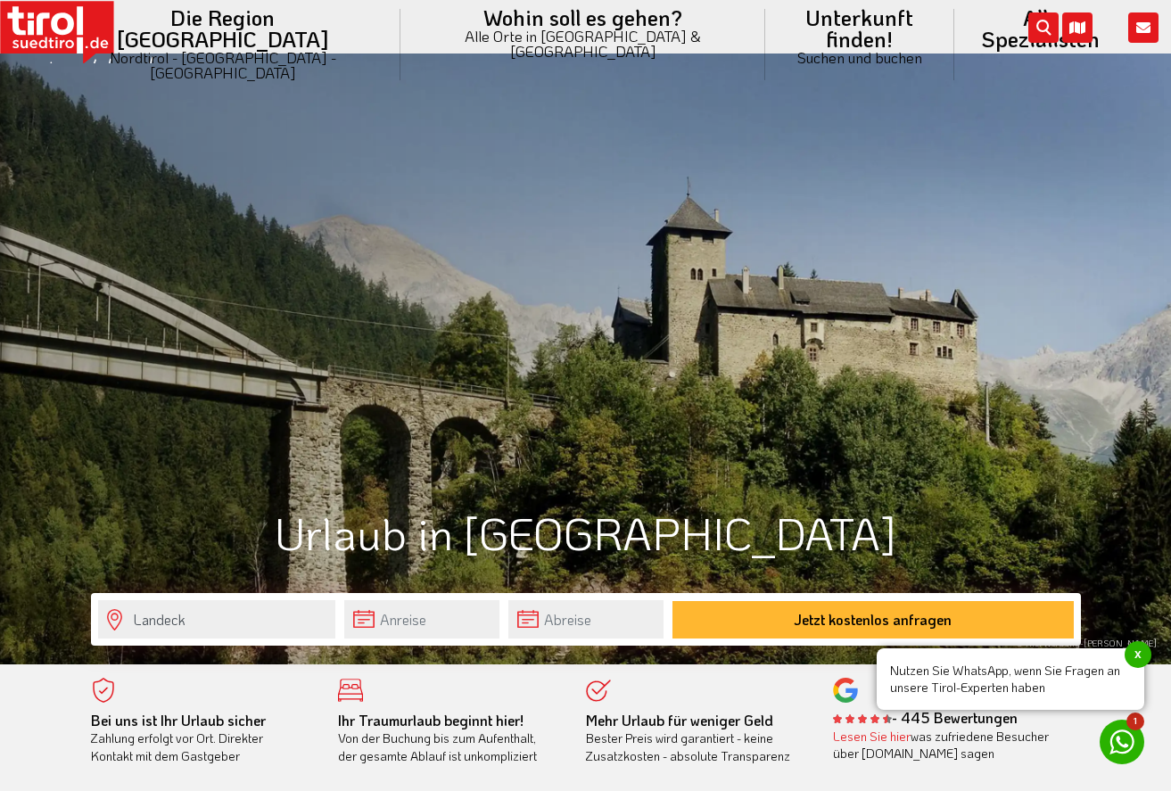
scroll to position [637, 0]
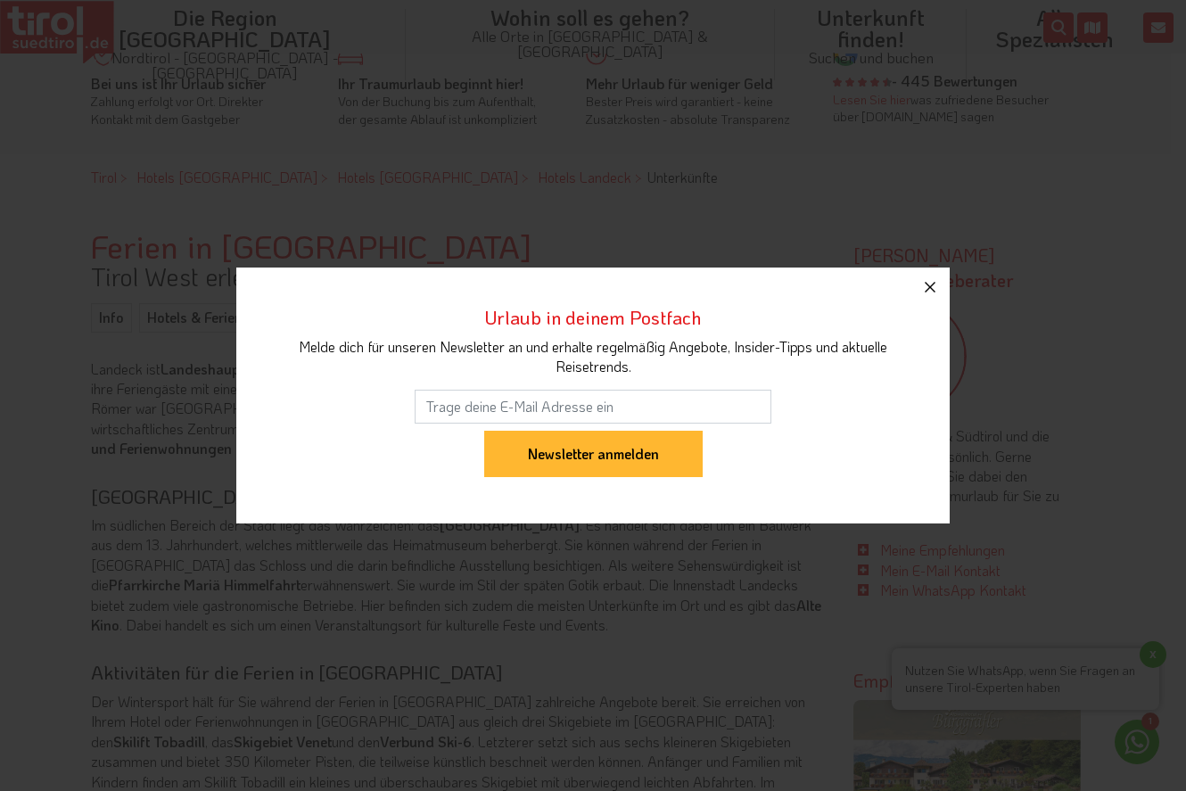
click at [927, 289] on icon "button" at bounding box center [930, 287] width 11 height 11
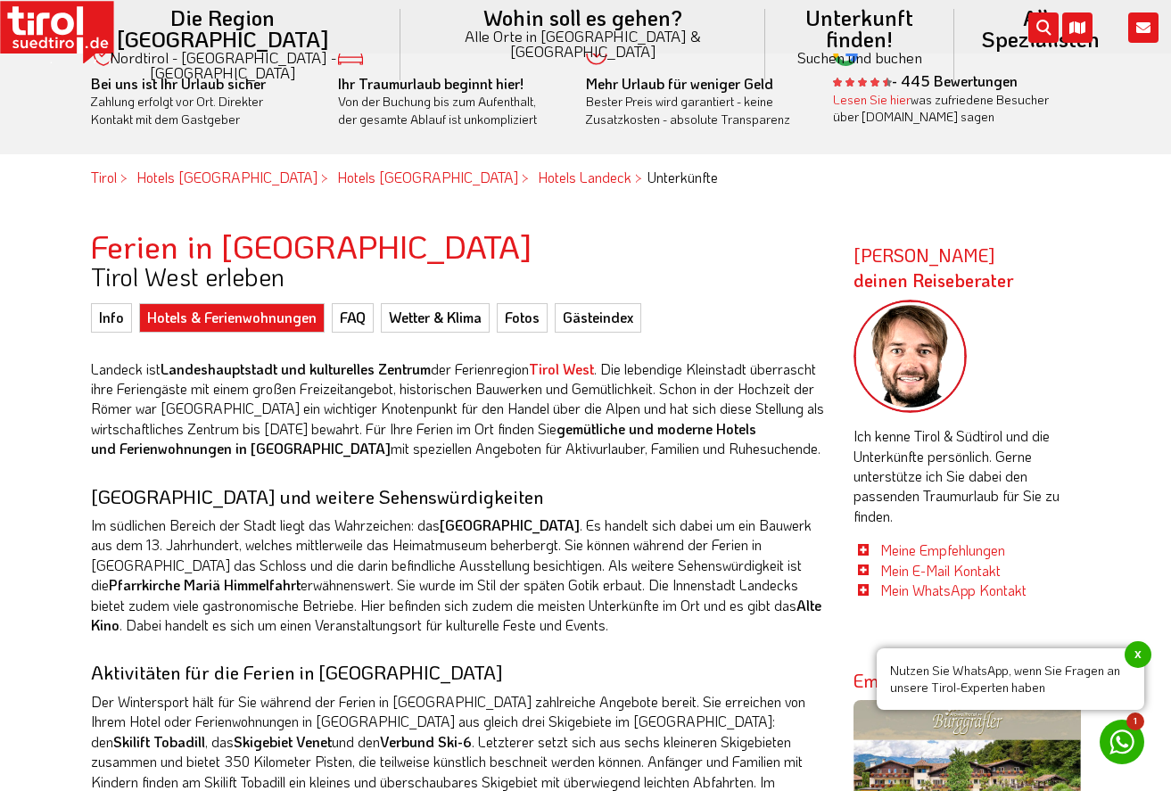
click at [242, 319] on link "Hotels & Ferienwohnungen" at bounding box center [231, 317] width 185 height 29
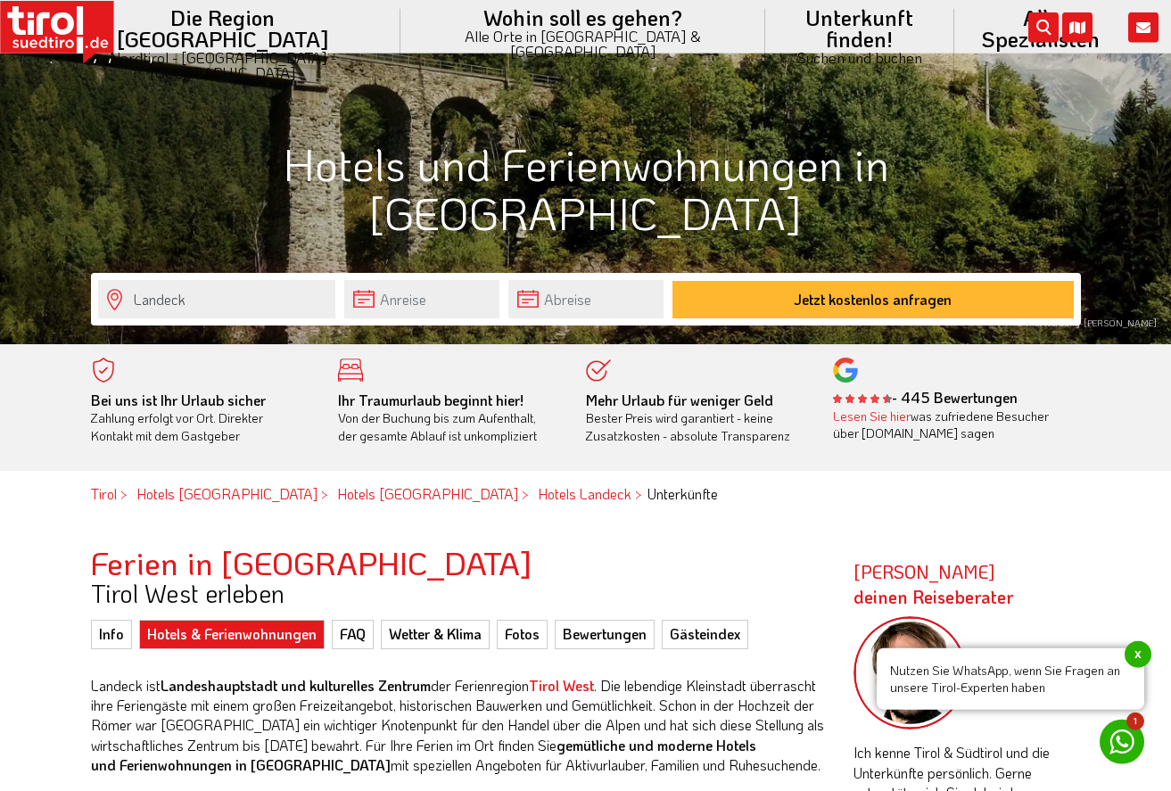
scroll to position [273, 0]
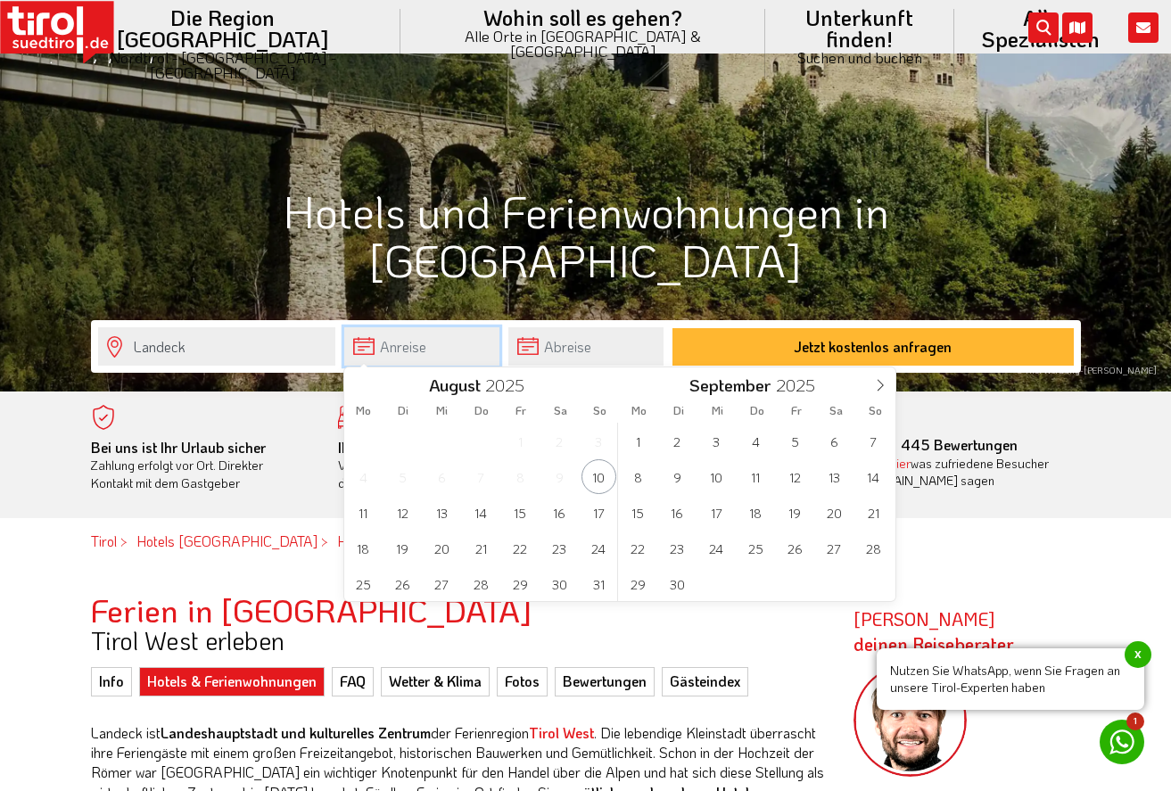
click at [440, 333] on input "text" at bounding box center [421, 346] width 155 height 38
click at [839, 551] on span "27" at bounding box center [834, 548] width 35 height 35
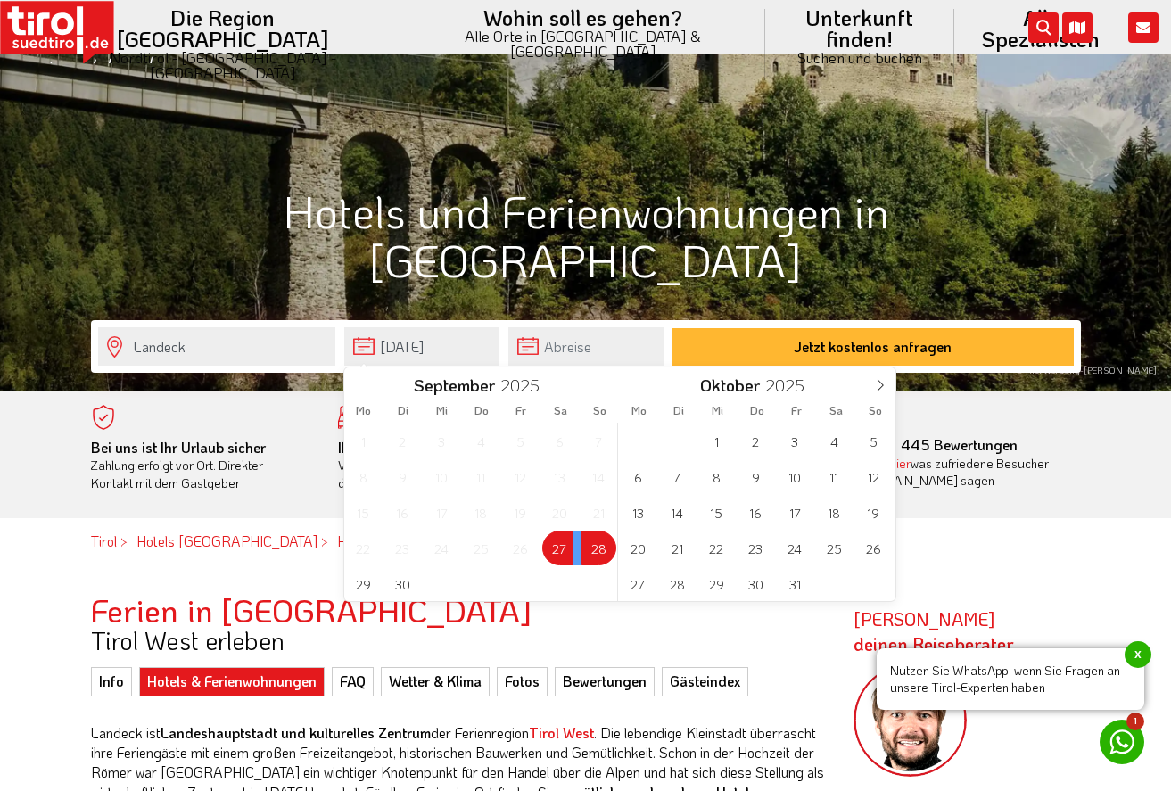
click at [594, 547] on span "28" at bounding box center [598, 548] width 35 height 35
type input "[DATE]"
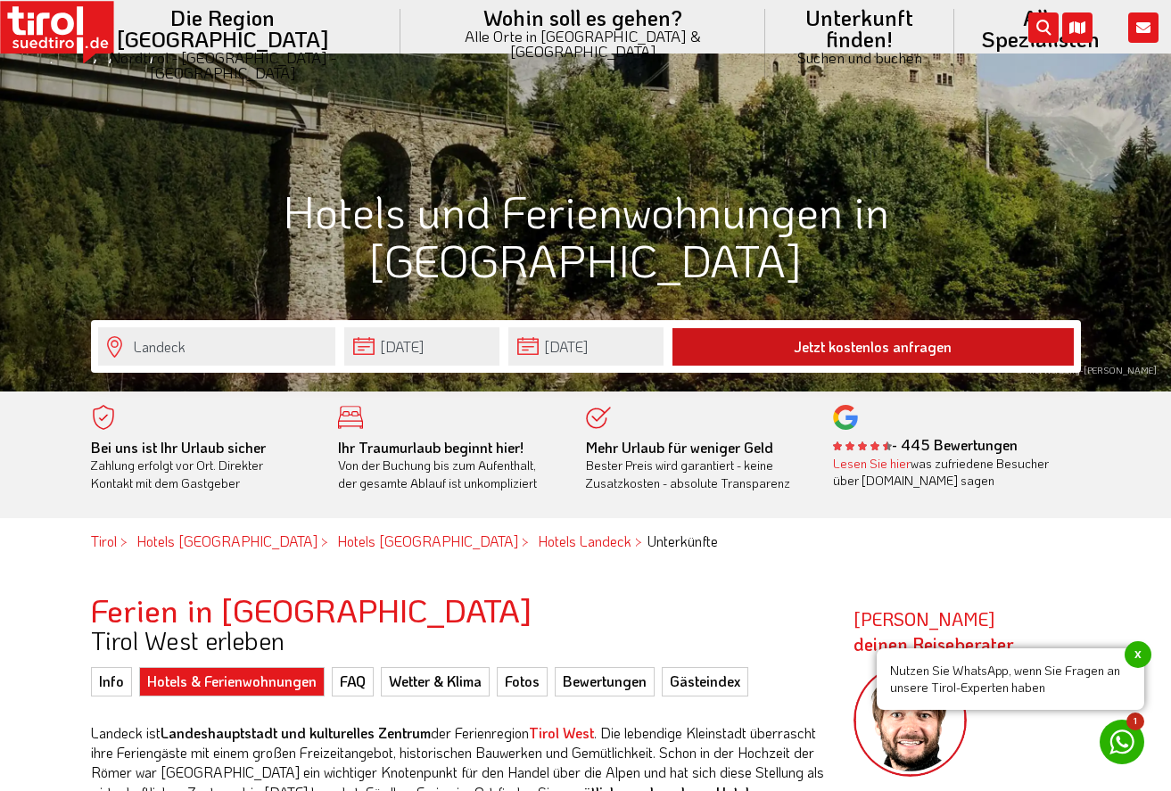
click at [829, 346] on button "Jetzt kostenlos anfragen" at bounding box center [872, 346] width 401 height 37
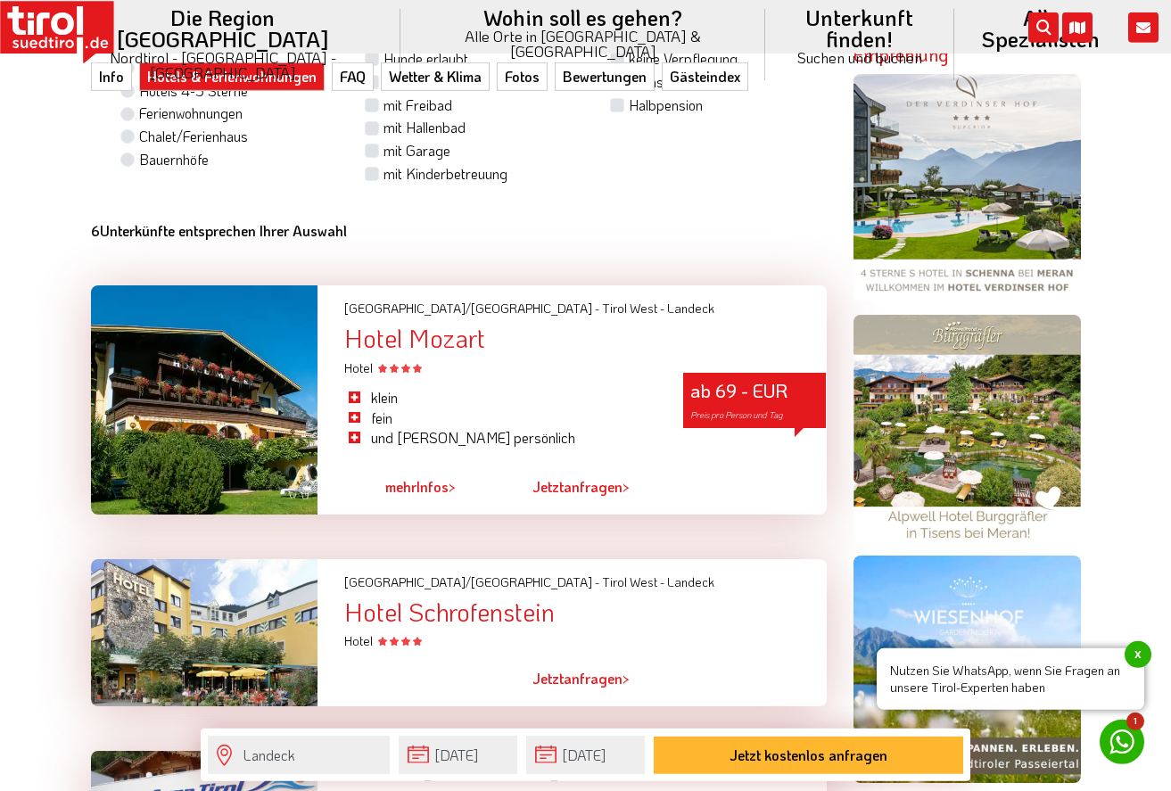
scroll to position [1364, 0]
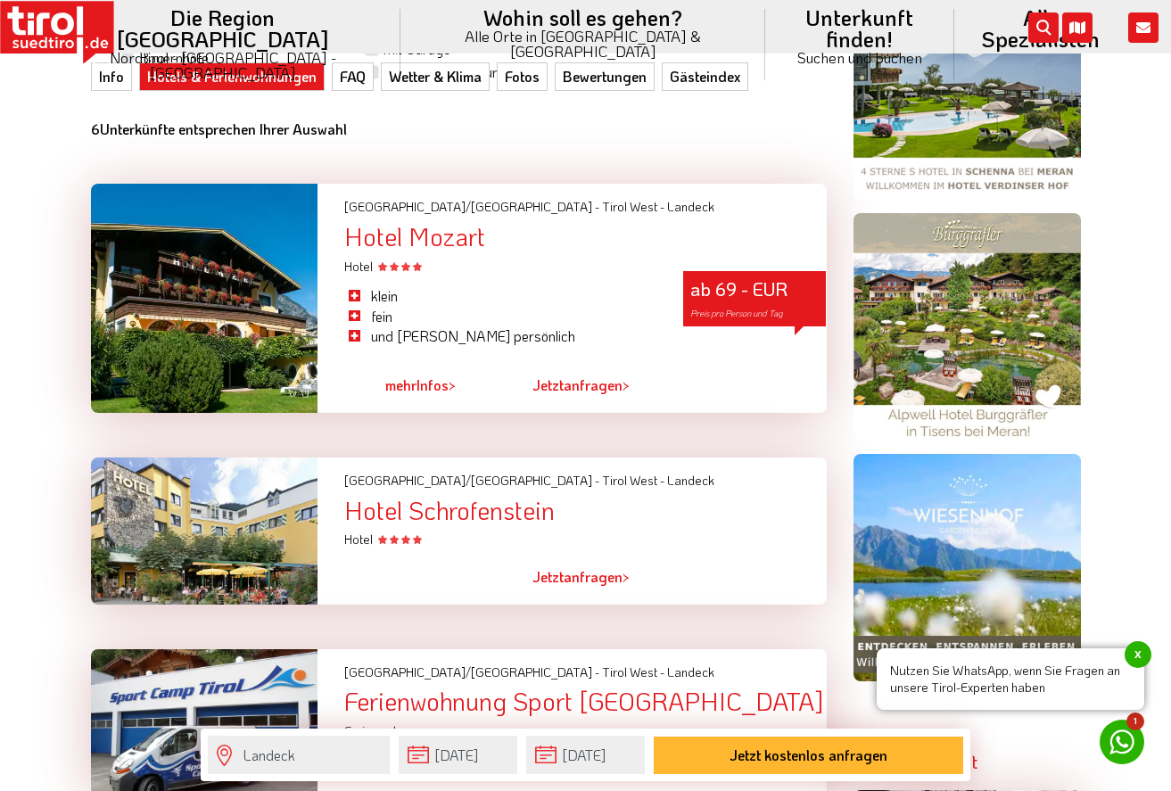
click at [421, 389] on link "mehr Infos >" at bounding box center [420, 385] width 70 height 41
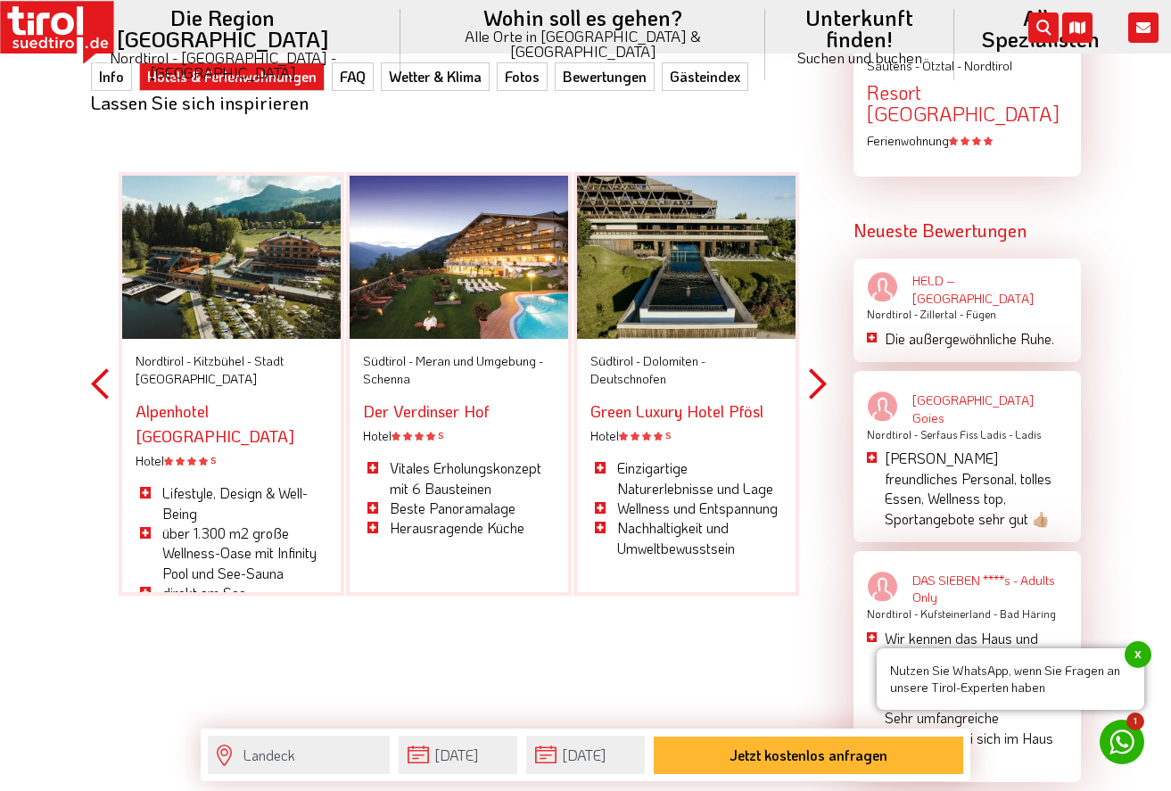
scroll to position [3092, 0]
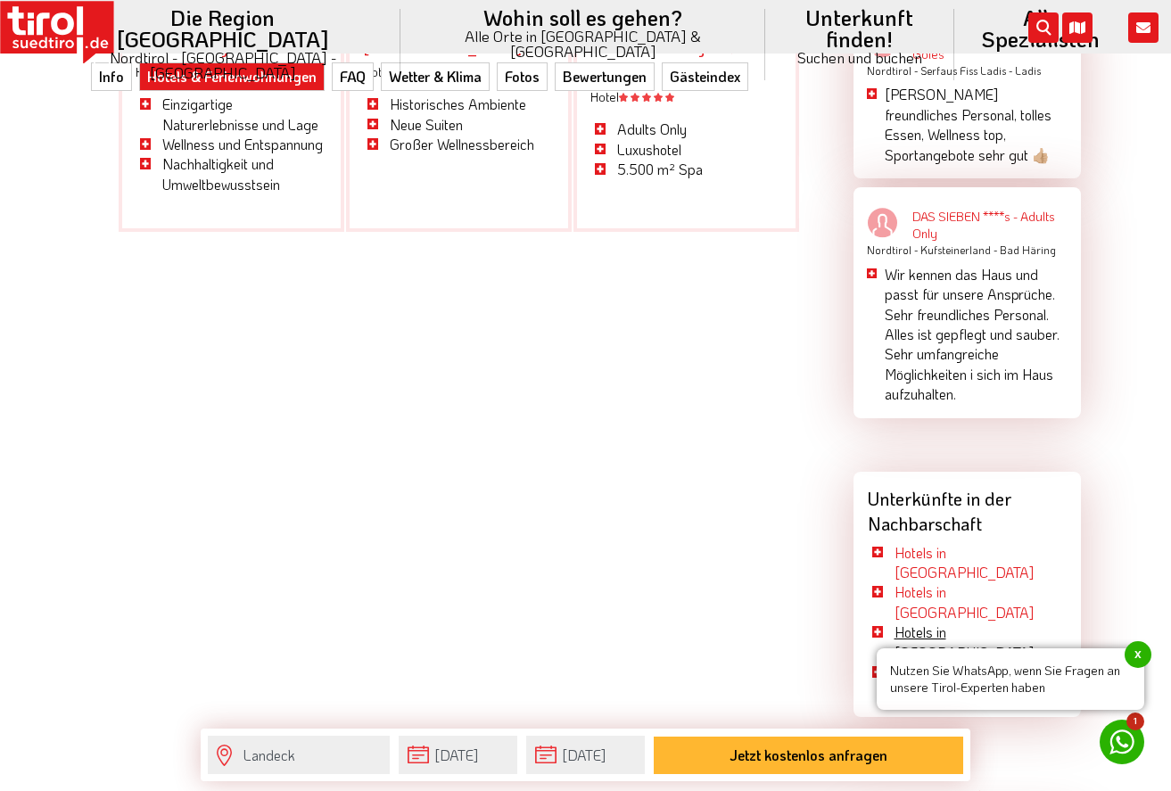
click at [932, 622] on link "Hotels in Zams" at bounding box center [963, 641] width 139 height 38
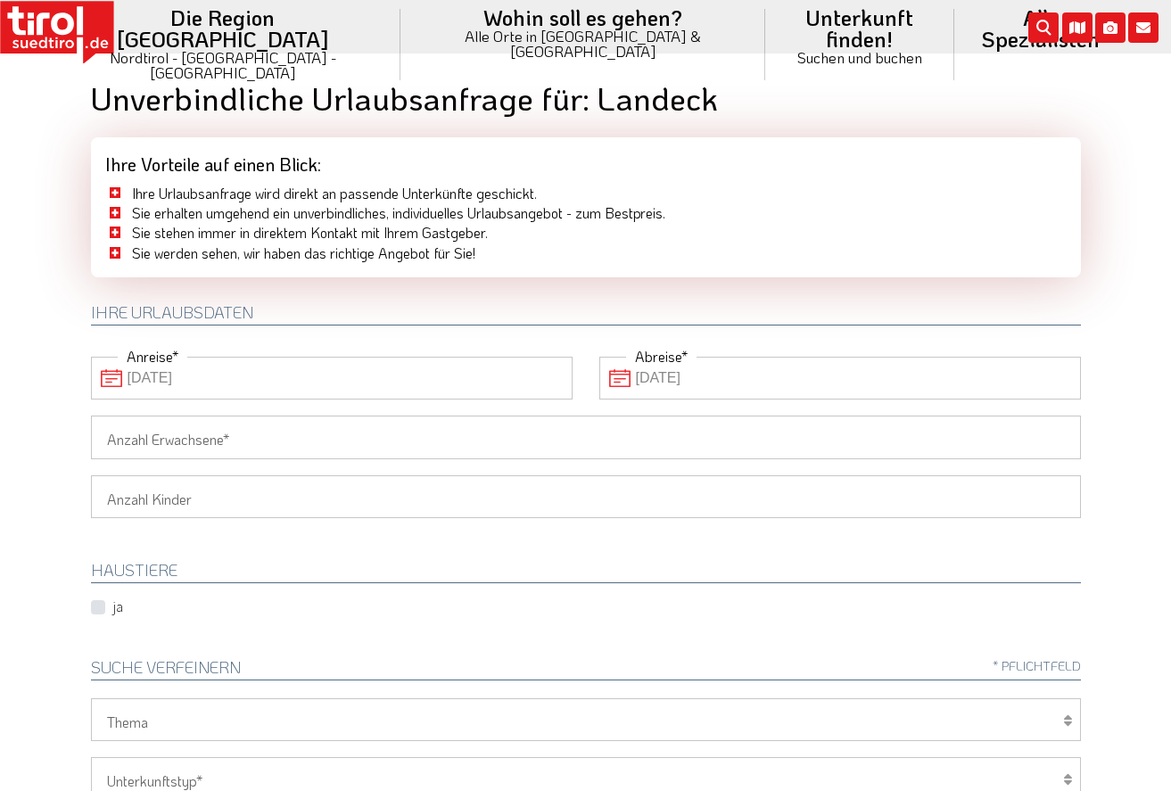
click at [285, 441] on input "Anzahl Erwachsene" at bounding box center [586, 436] width 990 height 43
type input "2"
click at [91, 475] on select "1 2 3 4 5 6" at bounding box center [586, 496] width 990 height 43
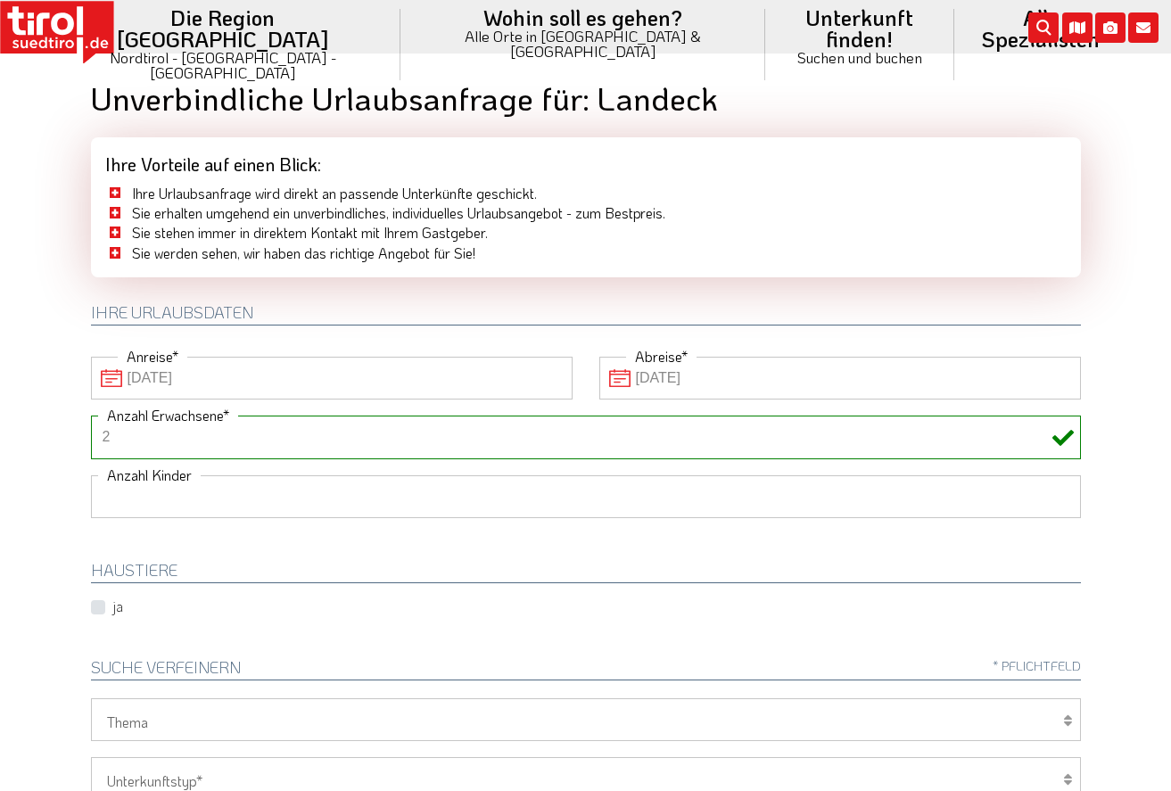
click option at bounding box center [0, 0] width 0 height 0
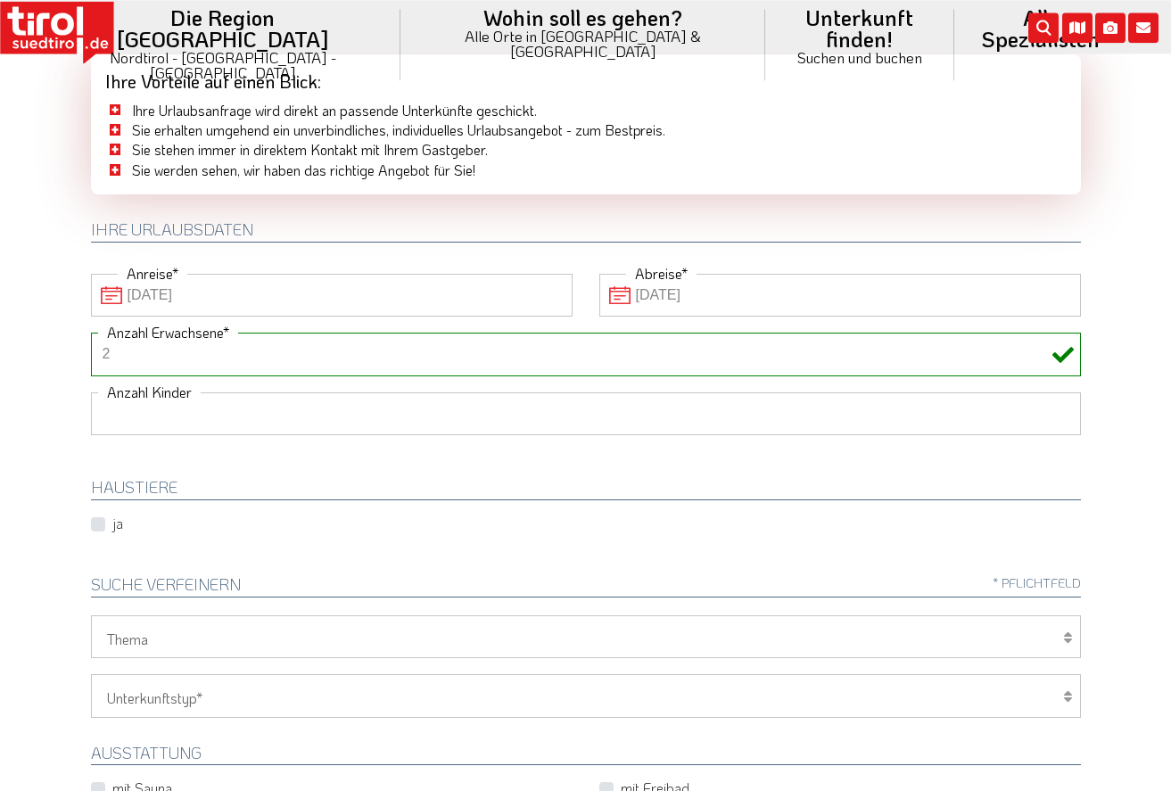
scroll to position [273, 0]
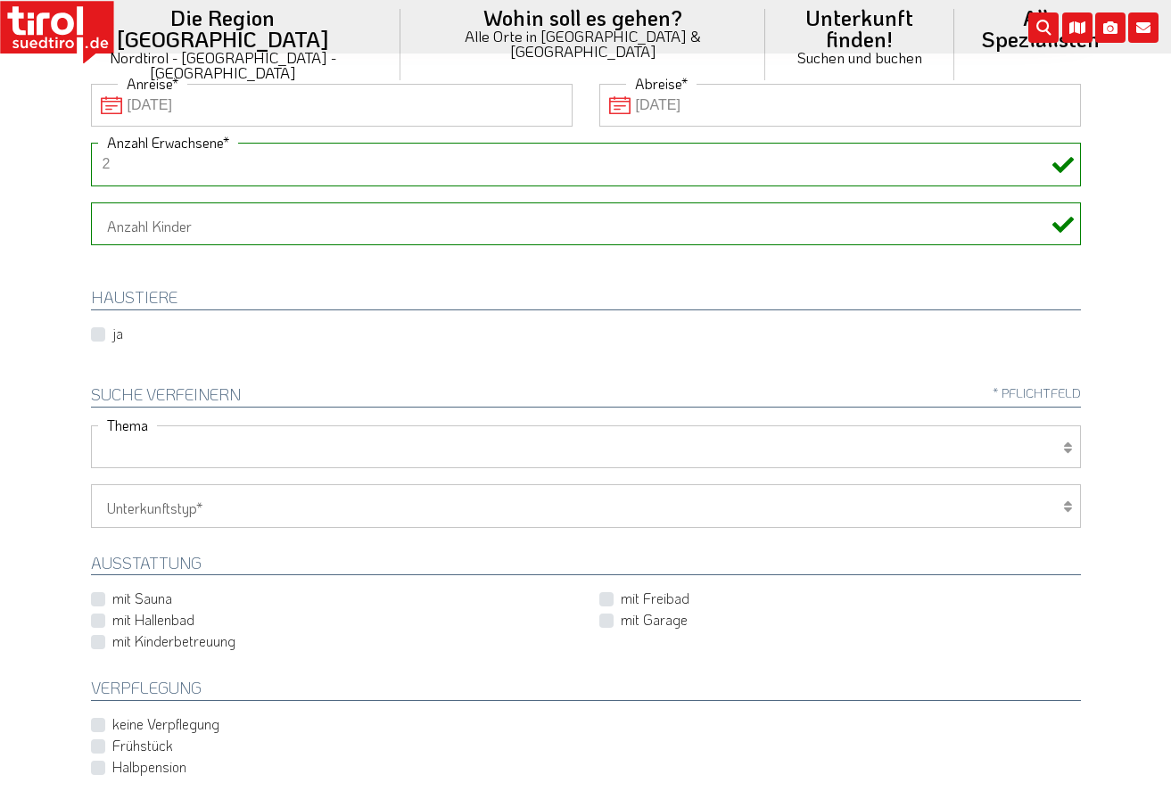
click at [91, 425] on select "Wellness Mountainbiken/Radfahren Familie Wandern Sport Skifahren Motorrad Golf" at bounding box center [586, 446] width 990 height 43
click option at bounding box center [0, 0] width 0 height 0
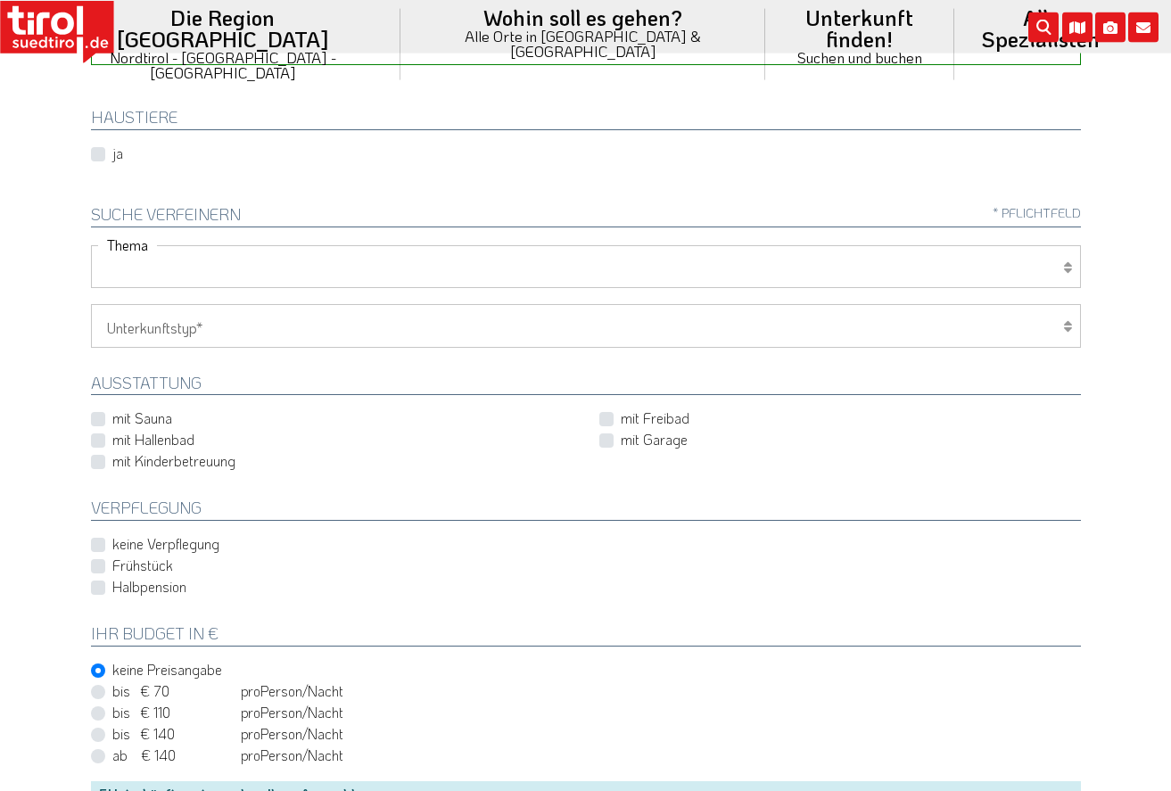
scroll to position [455, 0]
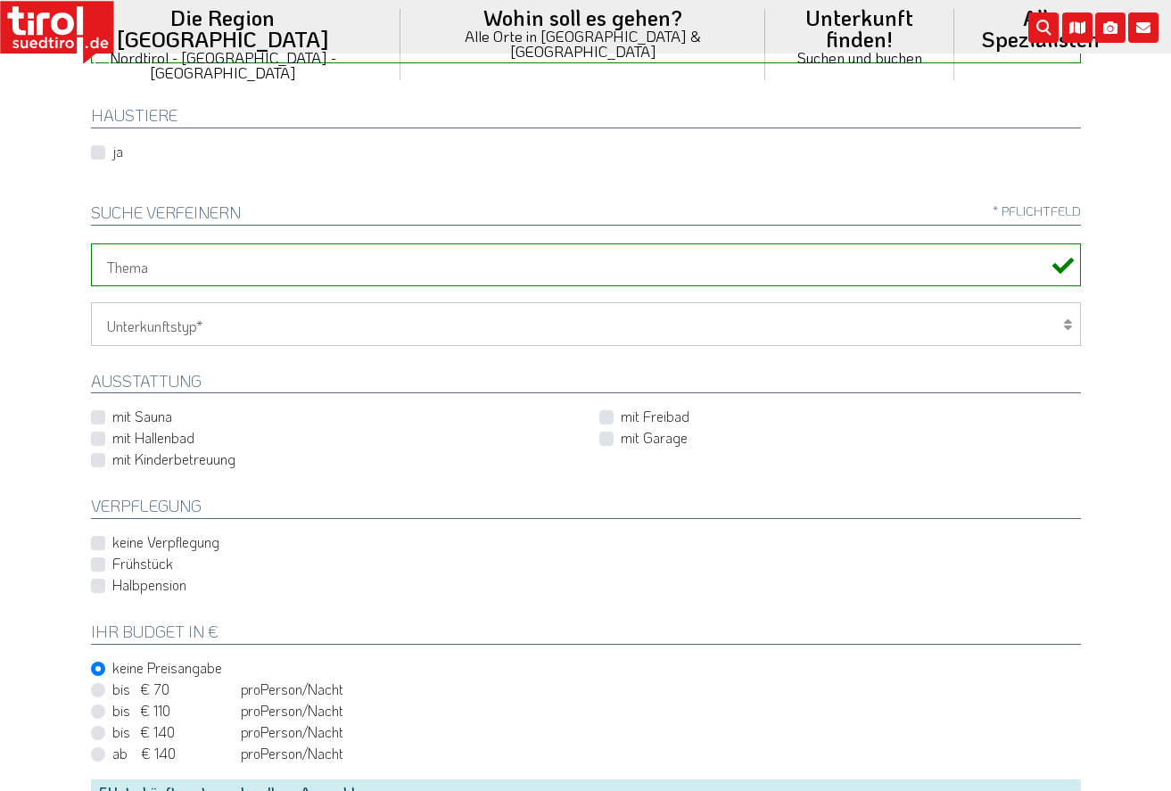
click at [136, 562] on label "Frühstück" at bounding box center [142, 564] width 61 height 20
click at [136, 562] on input "Frühstück" at bounding box center [590, 564] width 990 height 12
checkbox input "true"
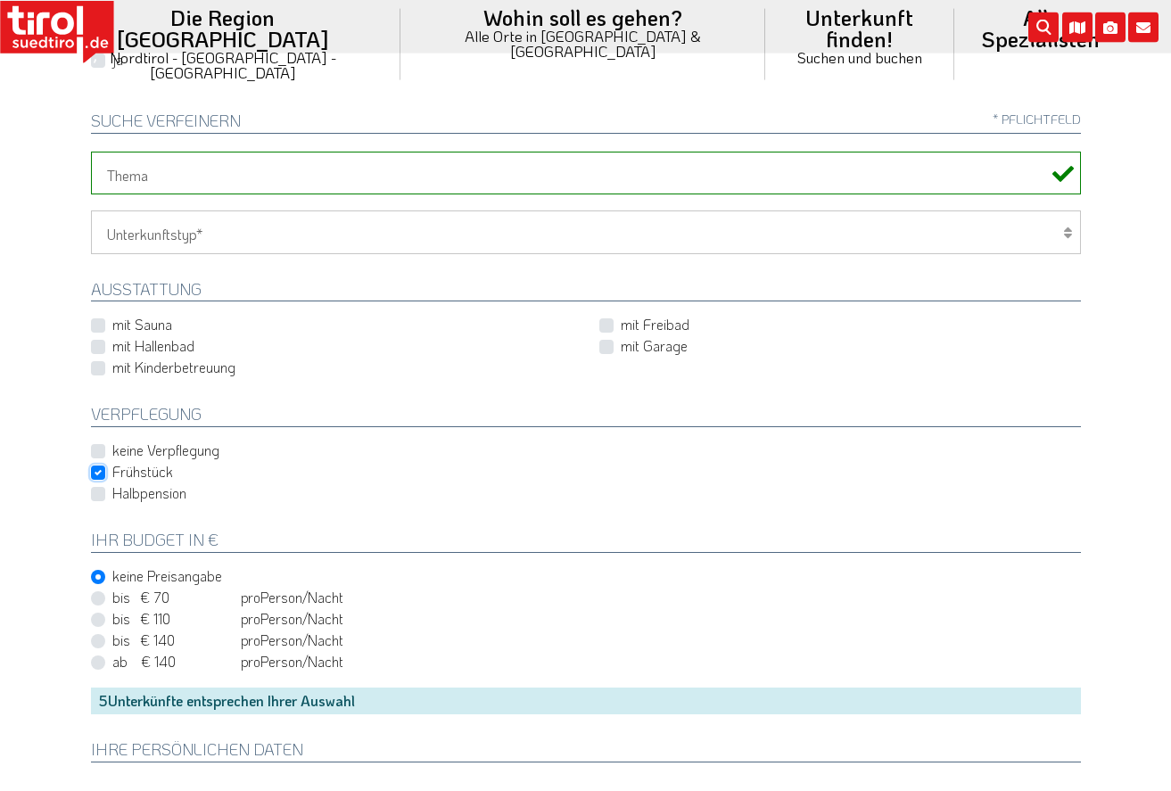
scroll to position [728, 0]
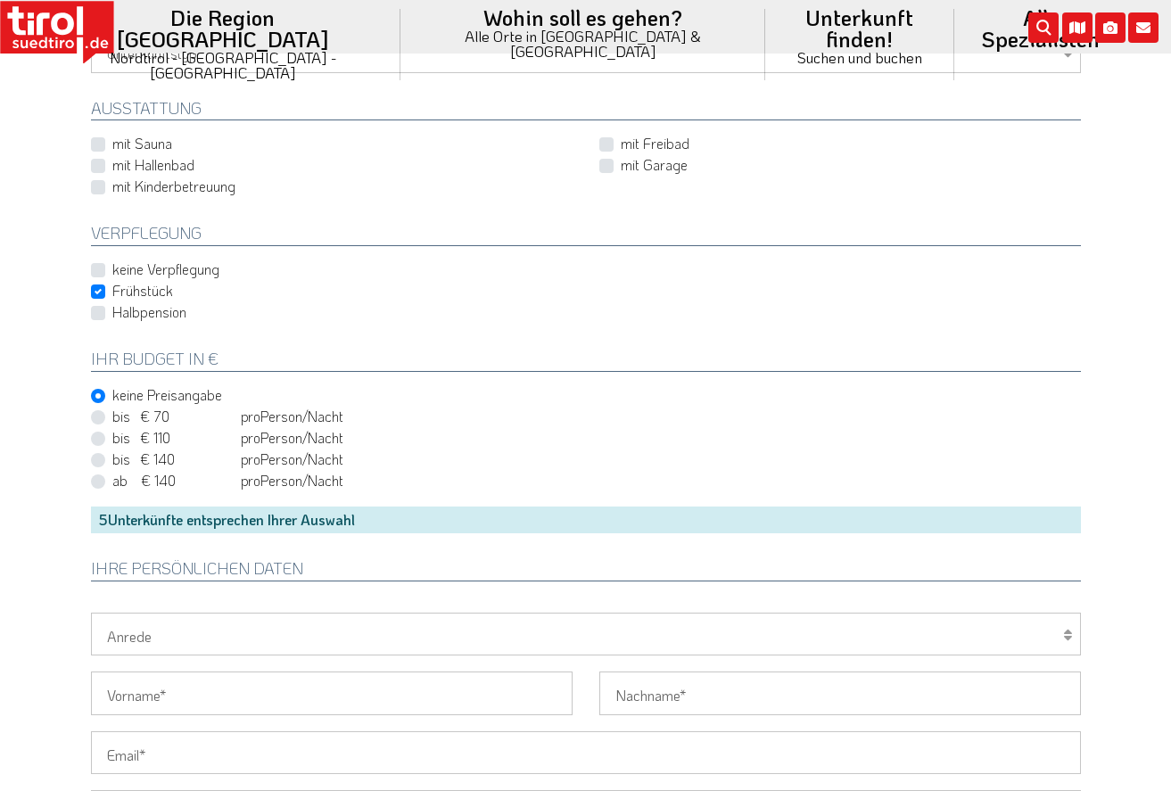
click at [112, 420] on label "bis € 70 bis CHF 65 pro Person Einheit /Nacht" at bounding box center [227, 417] width 231 height 20
click at [96, 420] on input "bis € 70 bis CHF 65 pro Person Einheit /Nacht" at bounding box center [590, 417] width 990 height 12
radio input "true"
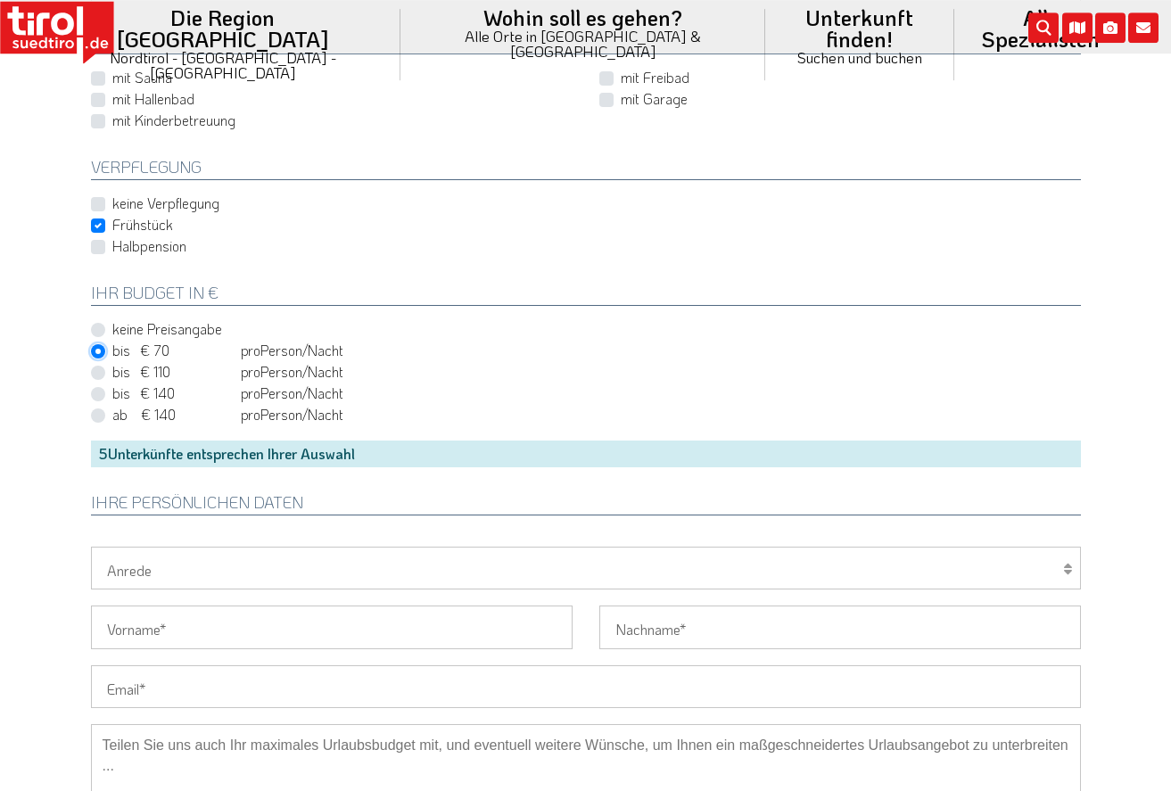
scroll to position [1000, 0]
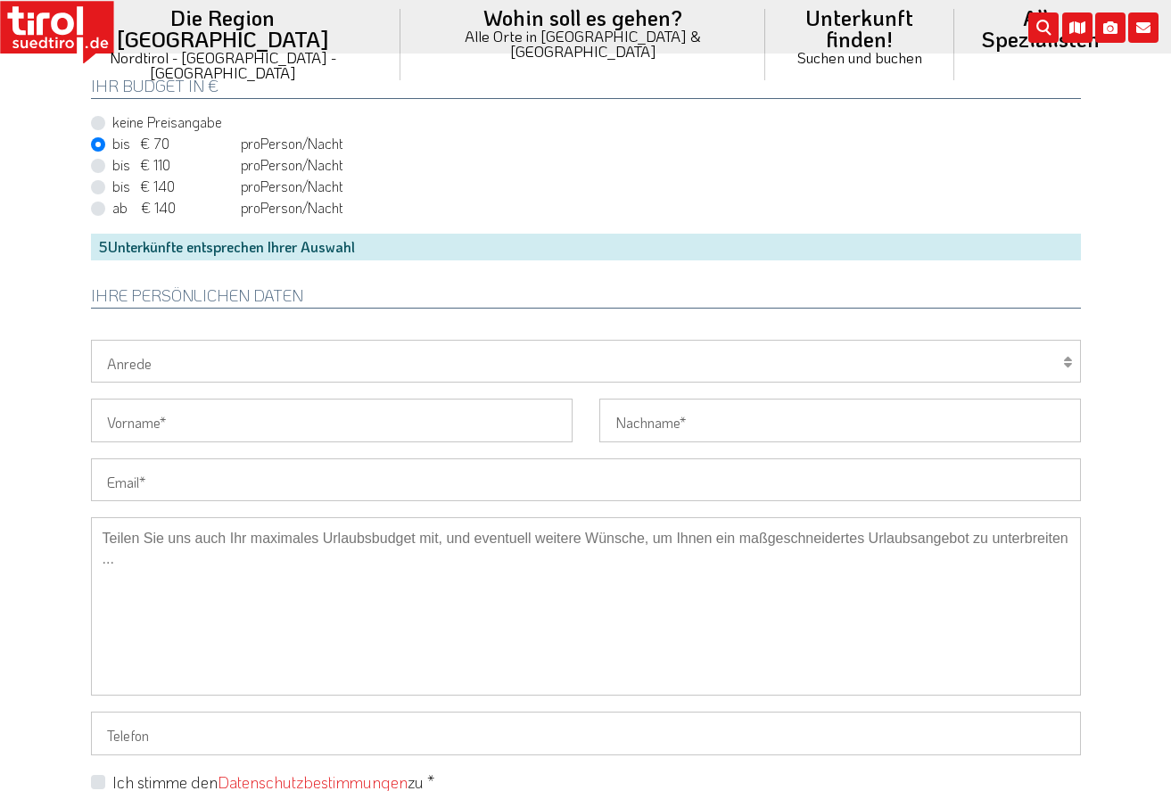
click at [445, 246] on div "5 Unterkünfte entsprechen Ihrer Auswahl" at bounding box center [586, 247] width 990 height 27
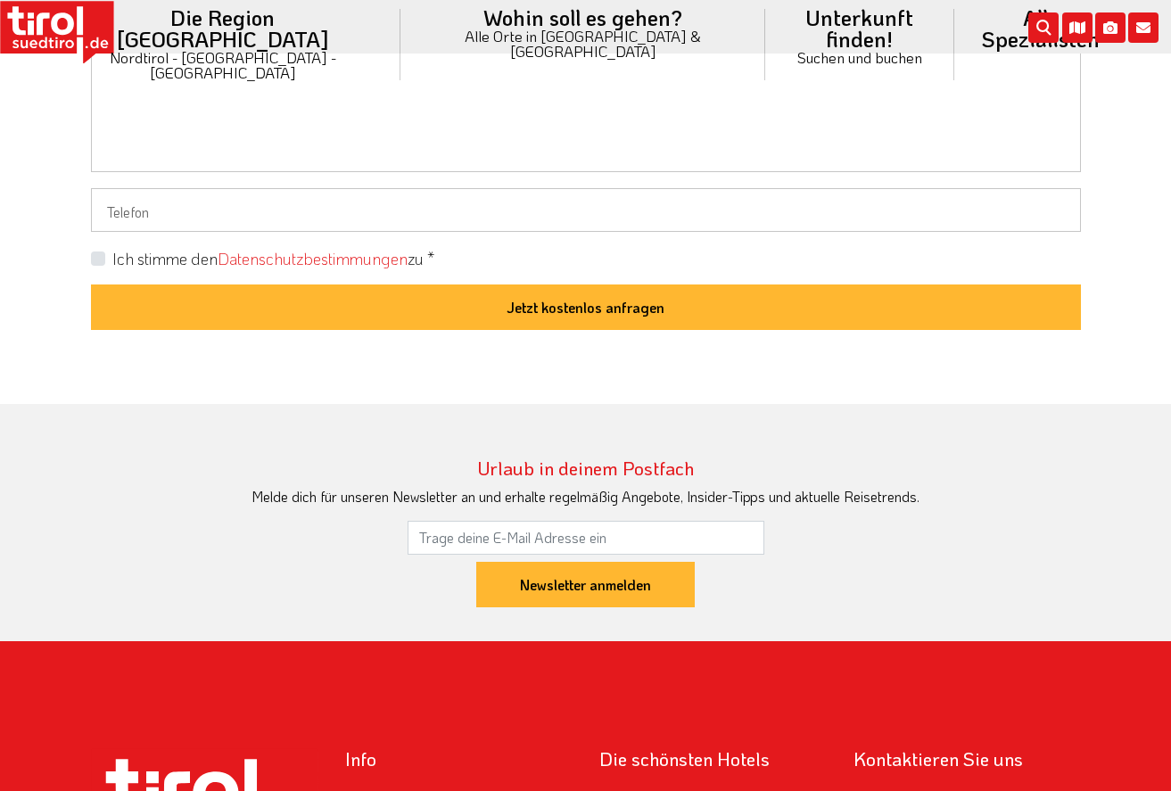
scroll to position [978, 0]
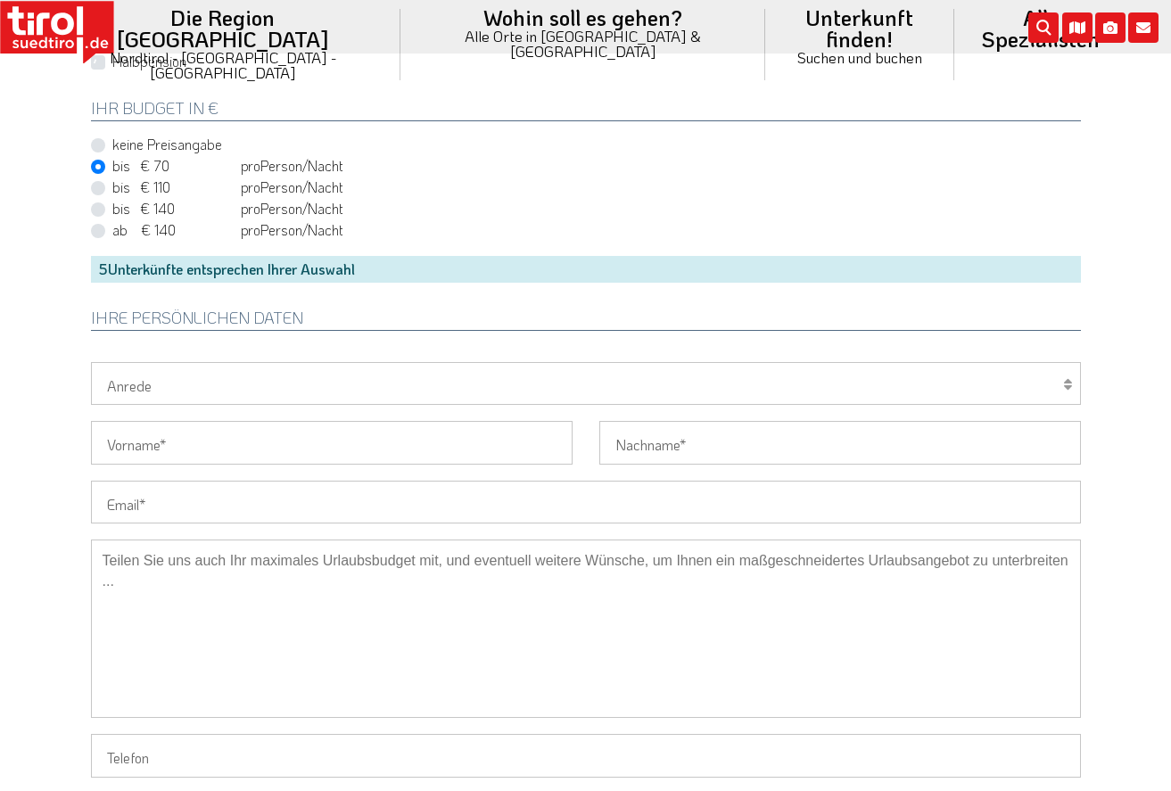
click at [314, 445] on input "Vorname" at bounding box center [331, 442] width 481 height 43
type input "Robert"
type input "Schwarz"
type input "die.schwarzens@gmx.de"
type input "015150490193"
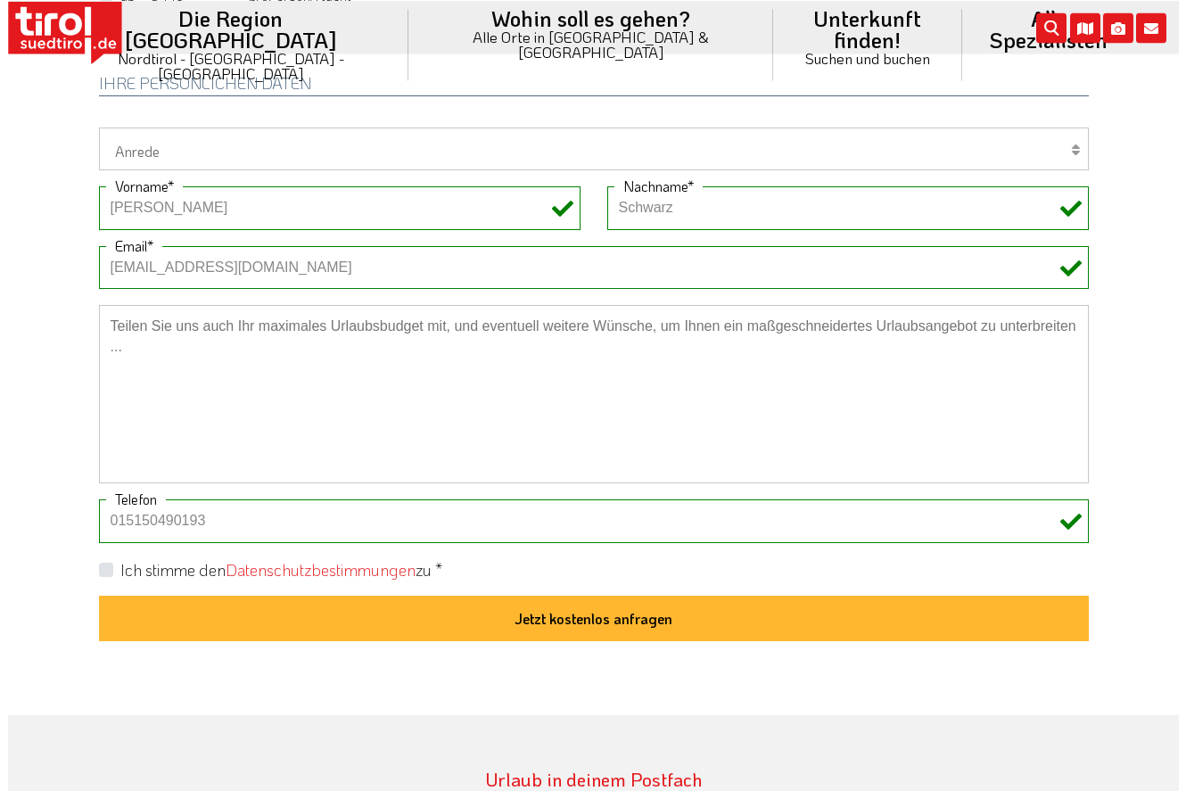
scroll to position [1251, 0]
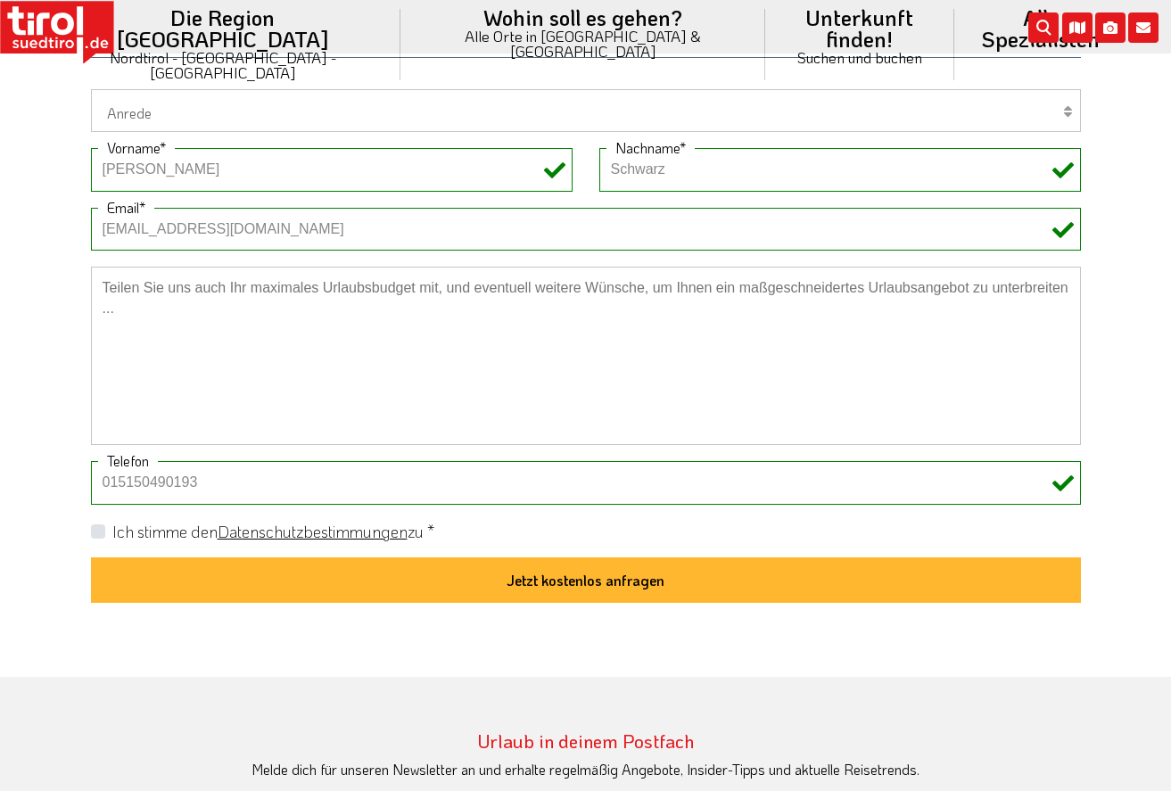
click at [269, 532] on link "Datenschutzbestimmungen" at bounding box center [313, 531] width 190 height 21
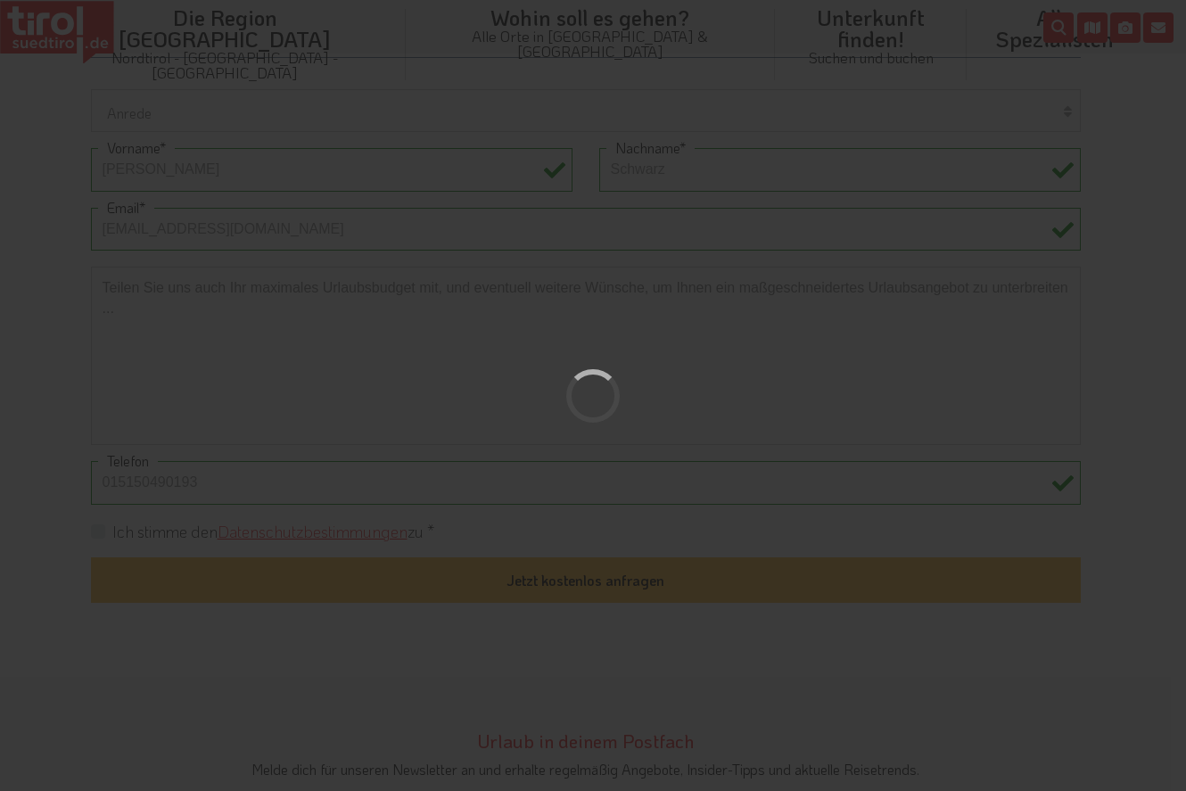
type input "[DATE]"
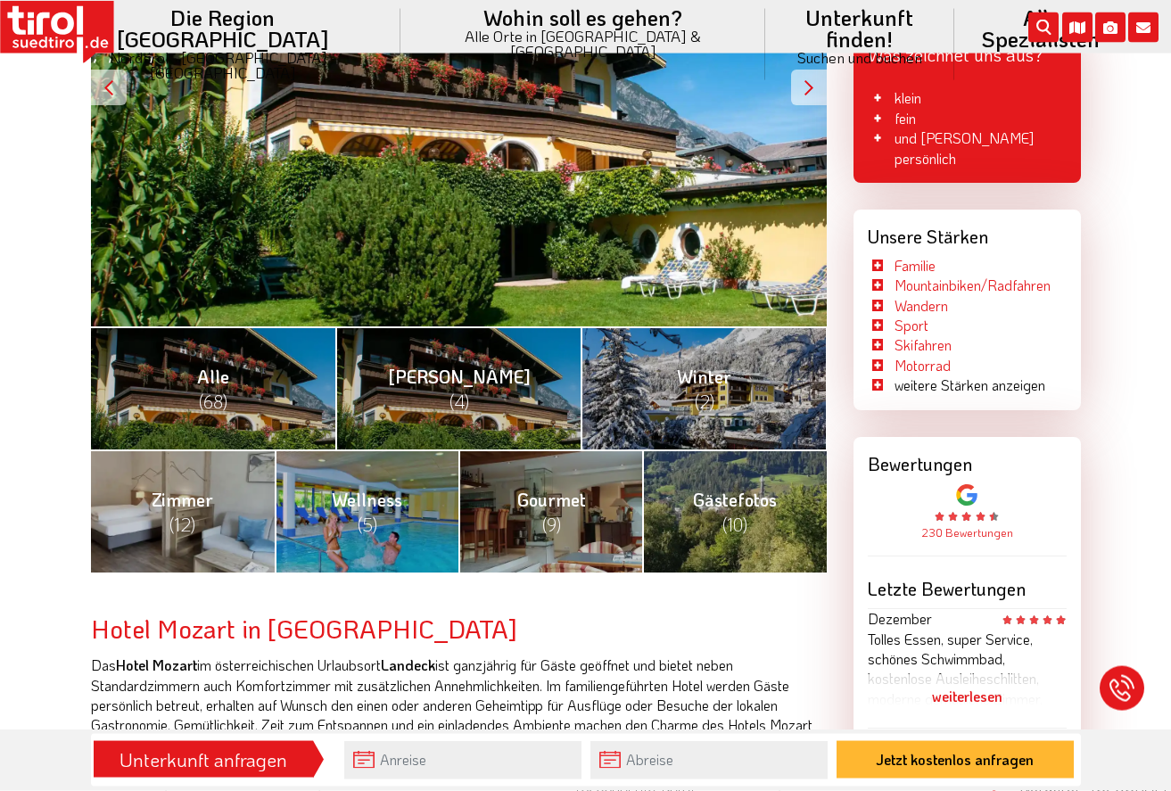
scroll to position [637, 0]
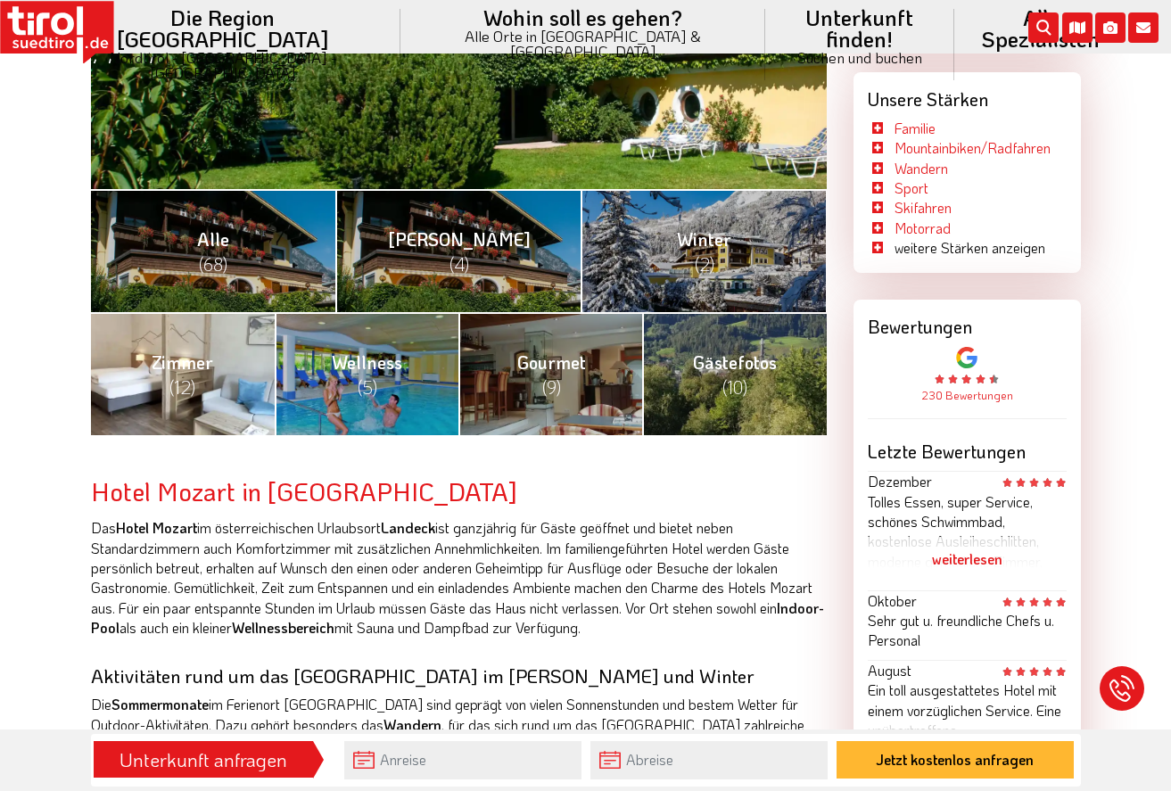
click at [217, 386] on link "Zimmer (12)" at bounding box center [183, 373] width 184 height 123
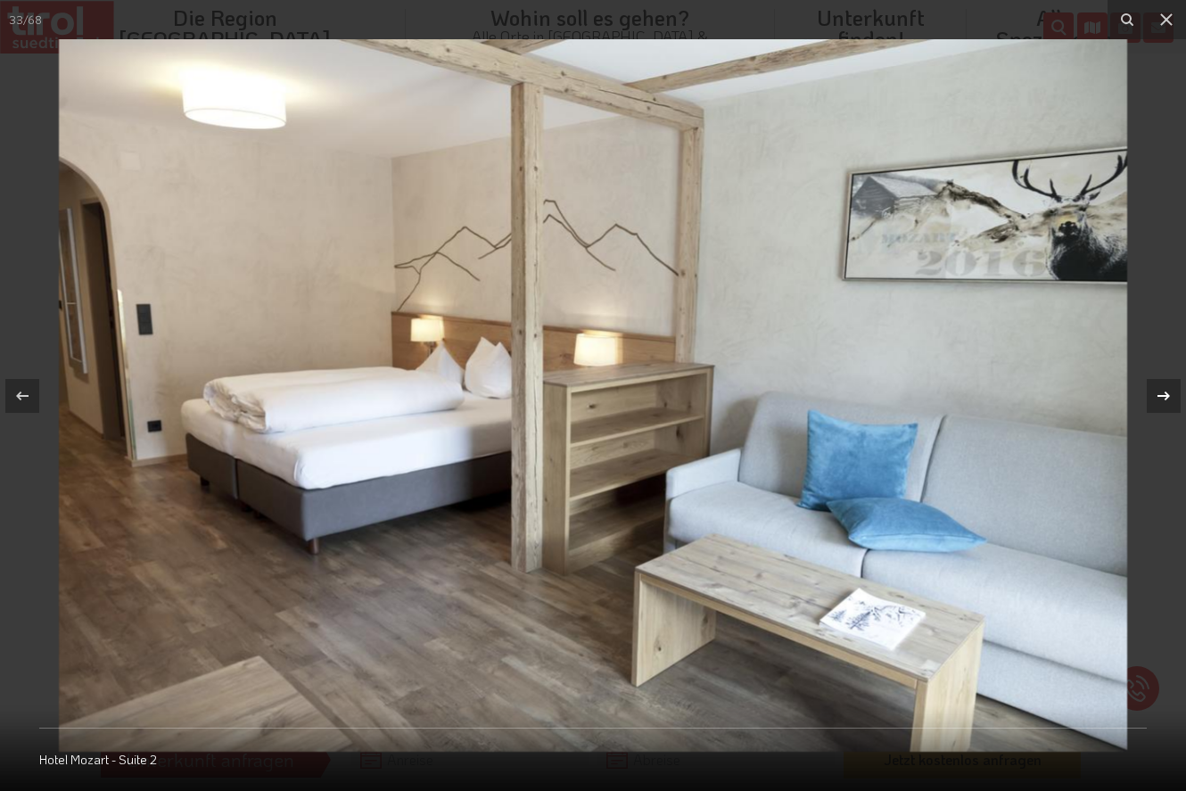
click at [1165, 394] on icon at bounding box center [1163, 395] width 21 height 21
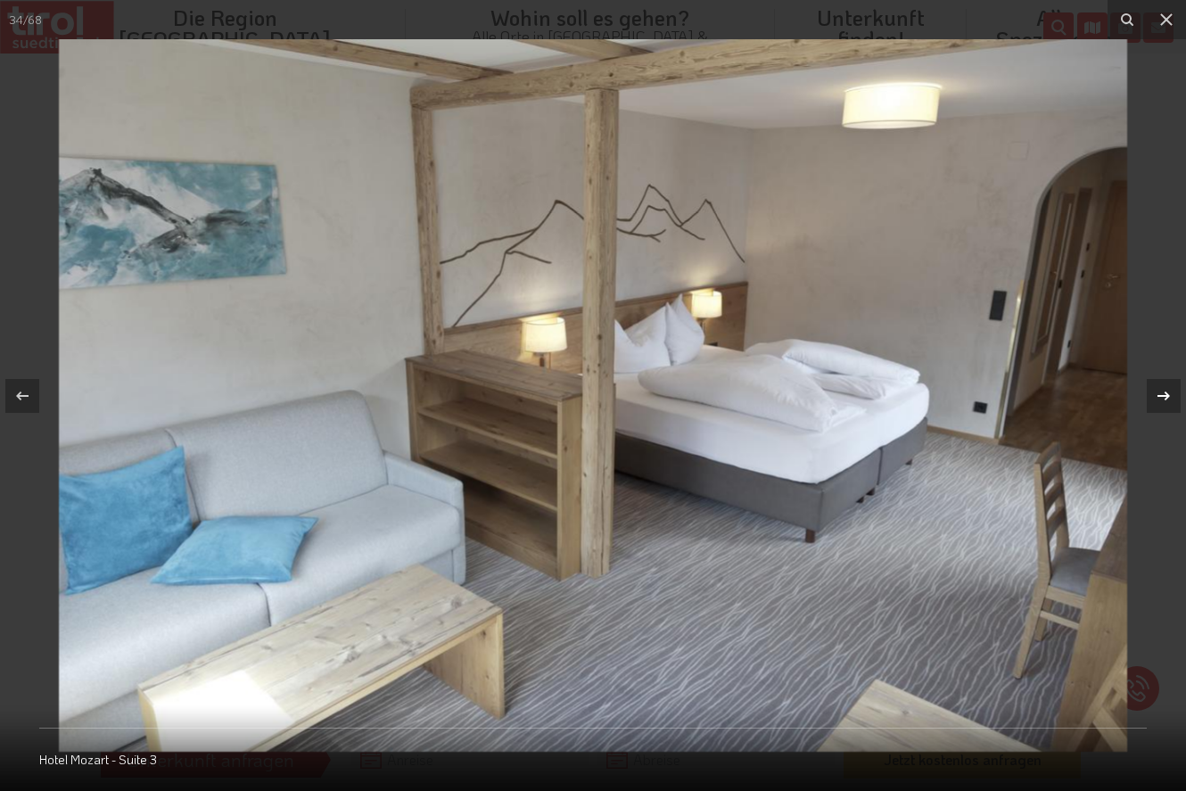
click at [1165, 394] on icon at bounding box center [1163, 395] width 21 height 21
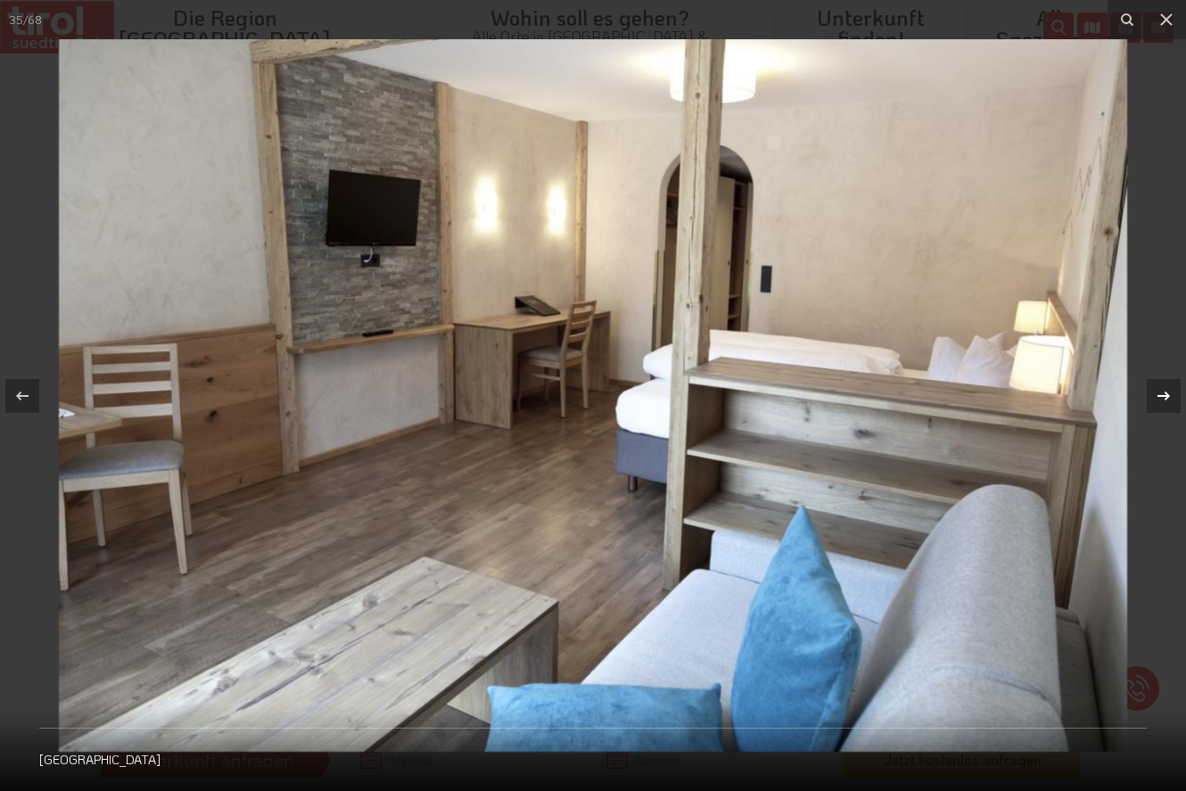
click at [1165, 394] on icon at bounding box center [1163, 395] width 21 height 21
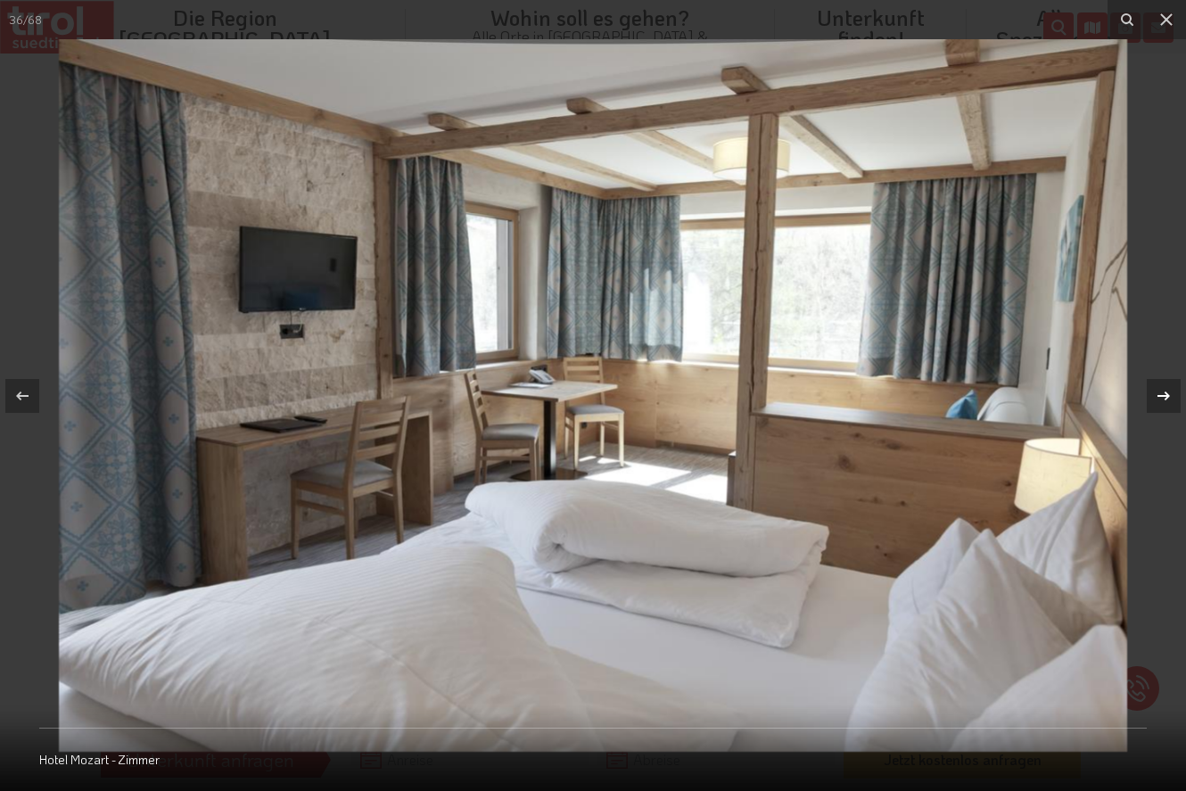
click at [1165, 393] on icon at bounding box center [1163, 395] width 12 height 9
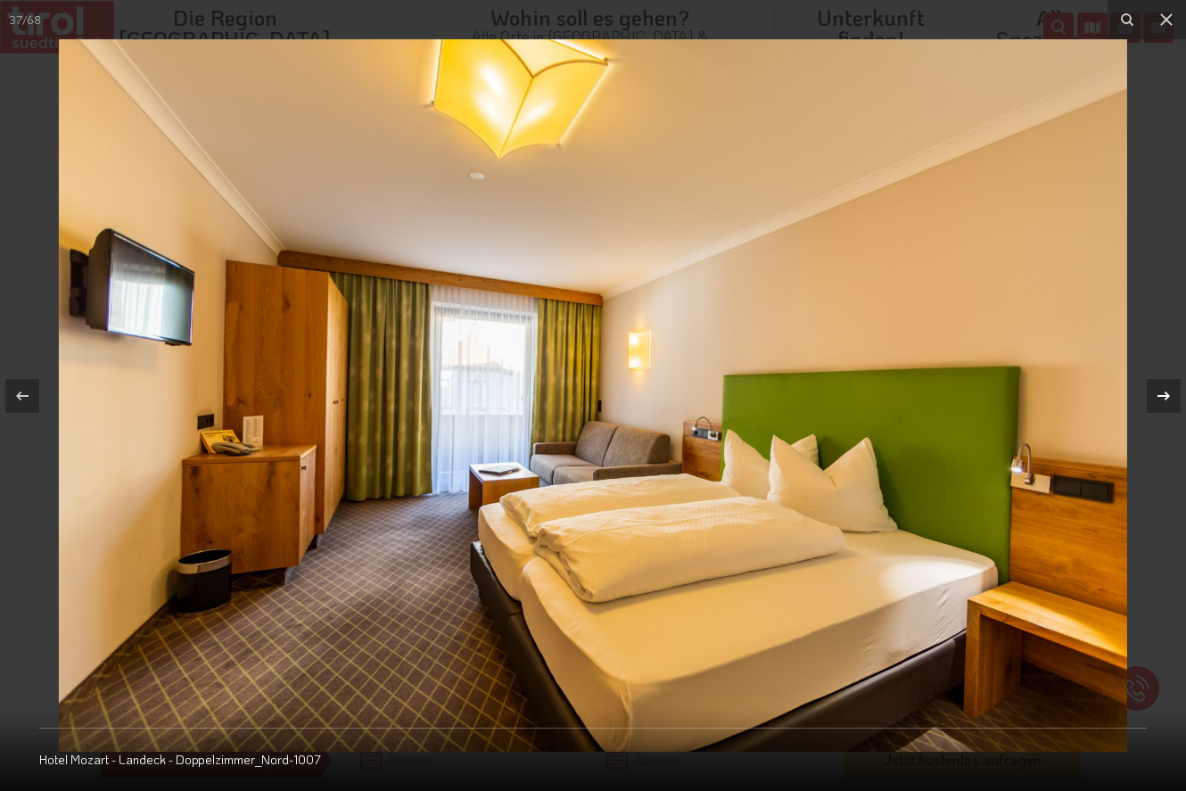
click at [1164, 391] on icon at bounding box center [1163, 395] width 21 height 21
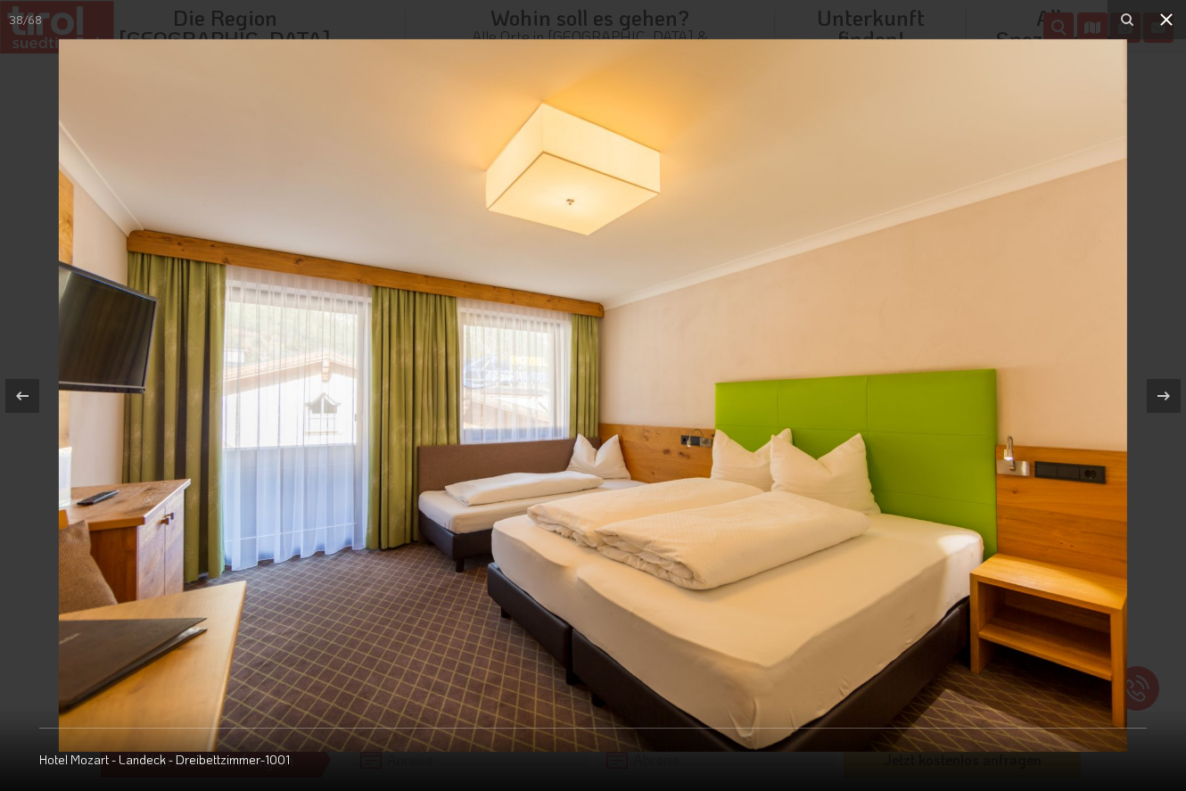
click at [1164, 25] on icon at bounding box center [1166, 19] width 21 height 21
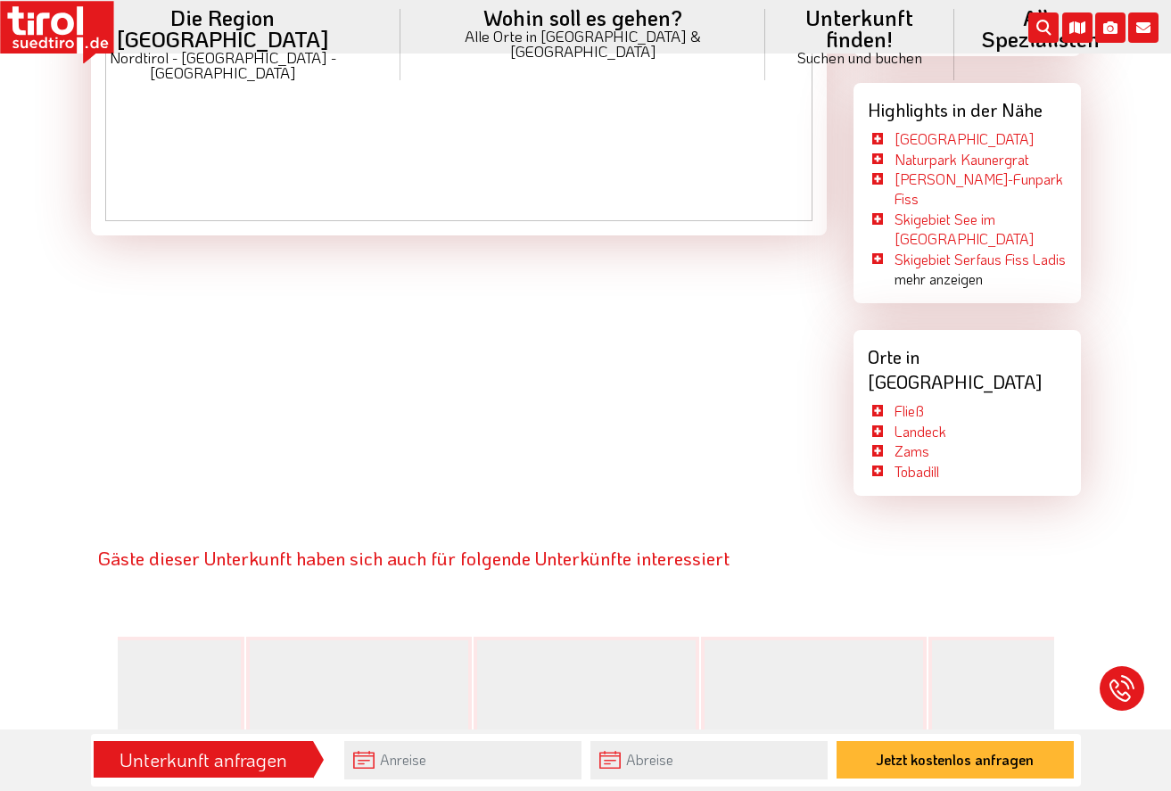
scroll to position [2456, 0]
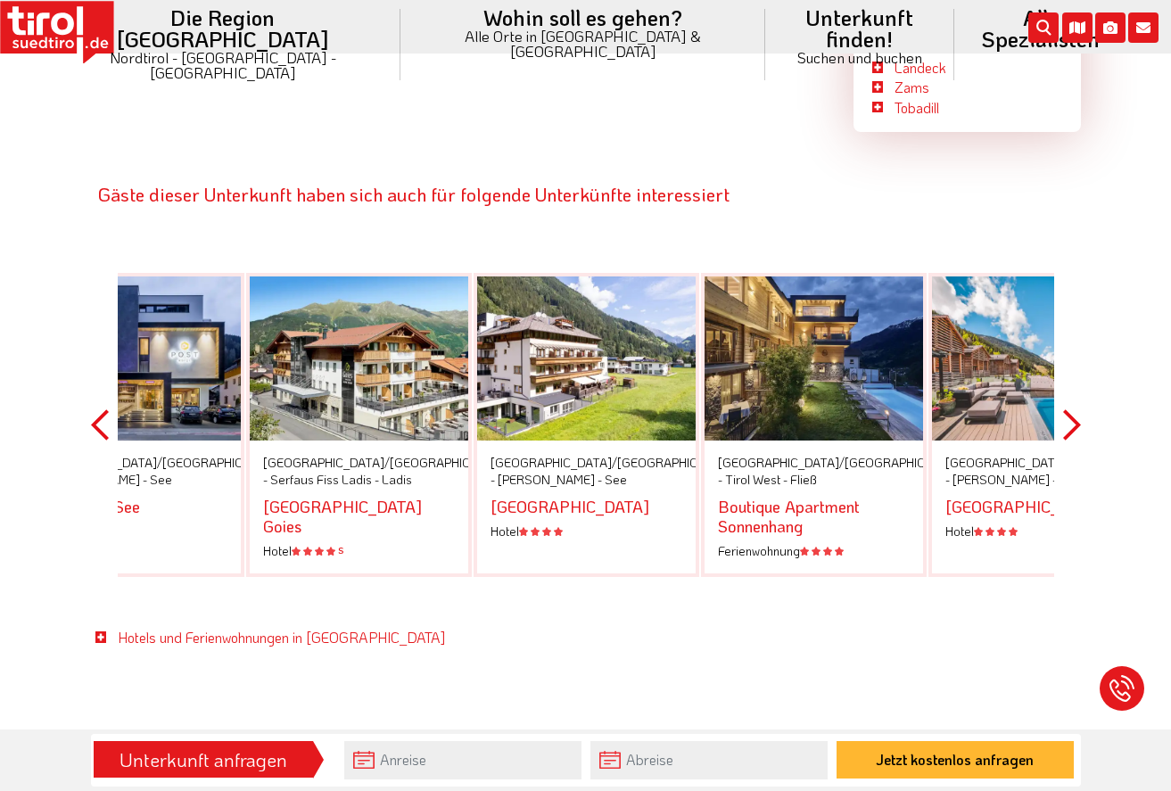
click at [94, 376] on button "Previous" at bounding box center [100, 425] width 18 height 404
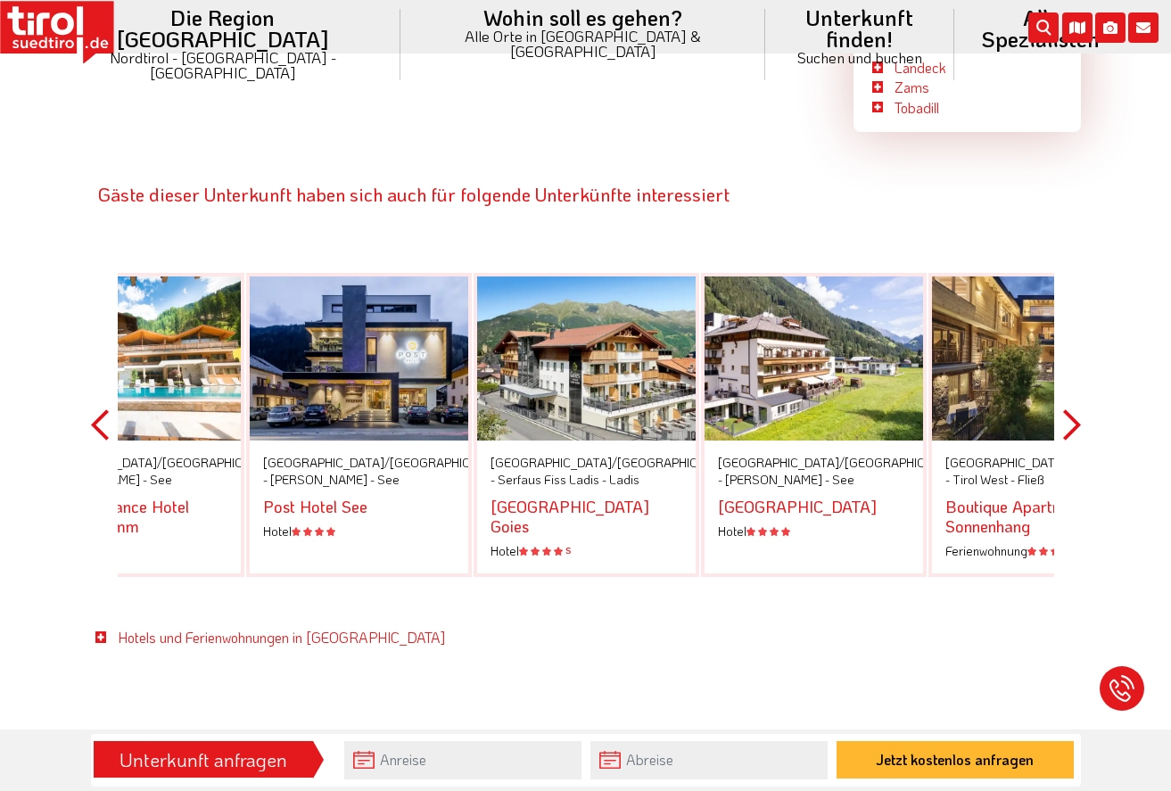
click at [94, 376] on button "Previous" at bounding box center [100, 425] width 18 height 404
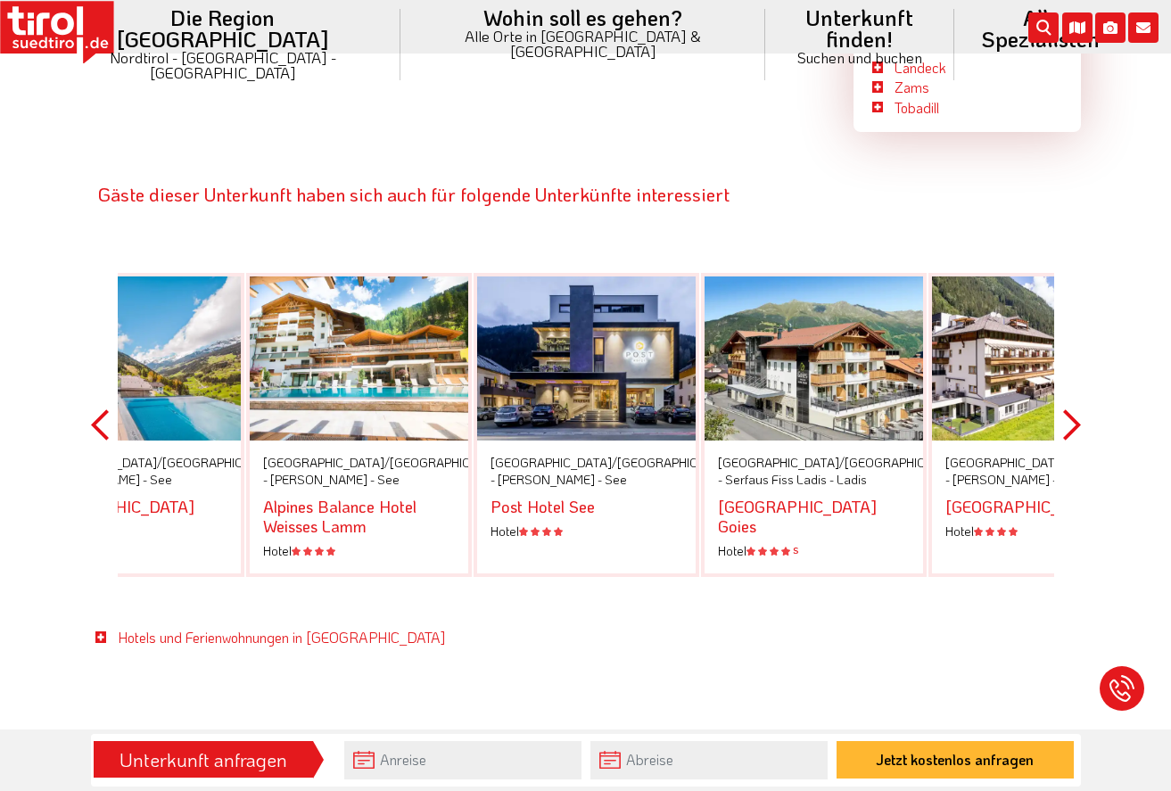
click at [94, 376] on button "Previous" at bounding box center [100, 425] width 18 height 404
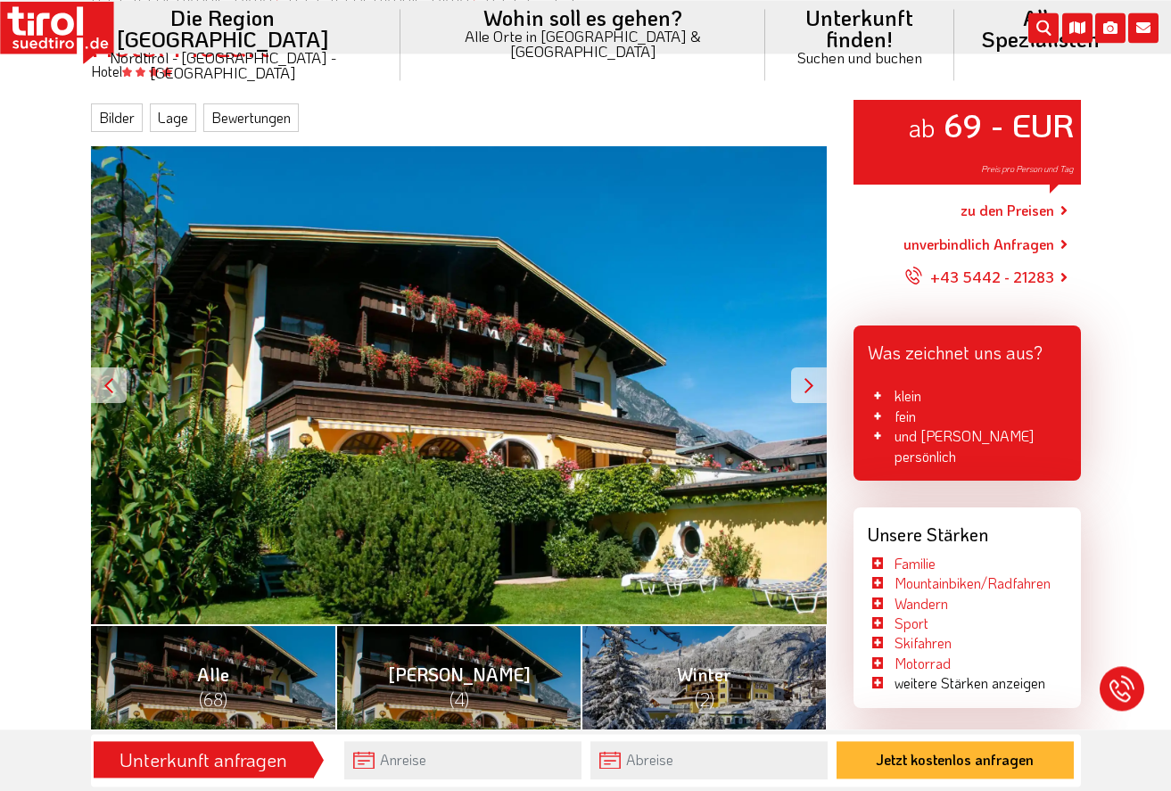
scroll to position [273, 0]
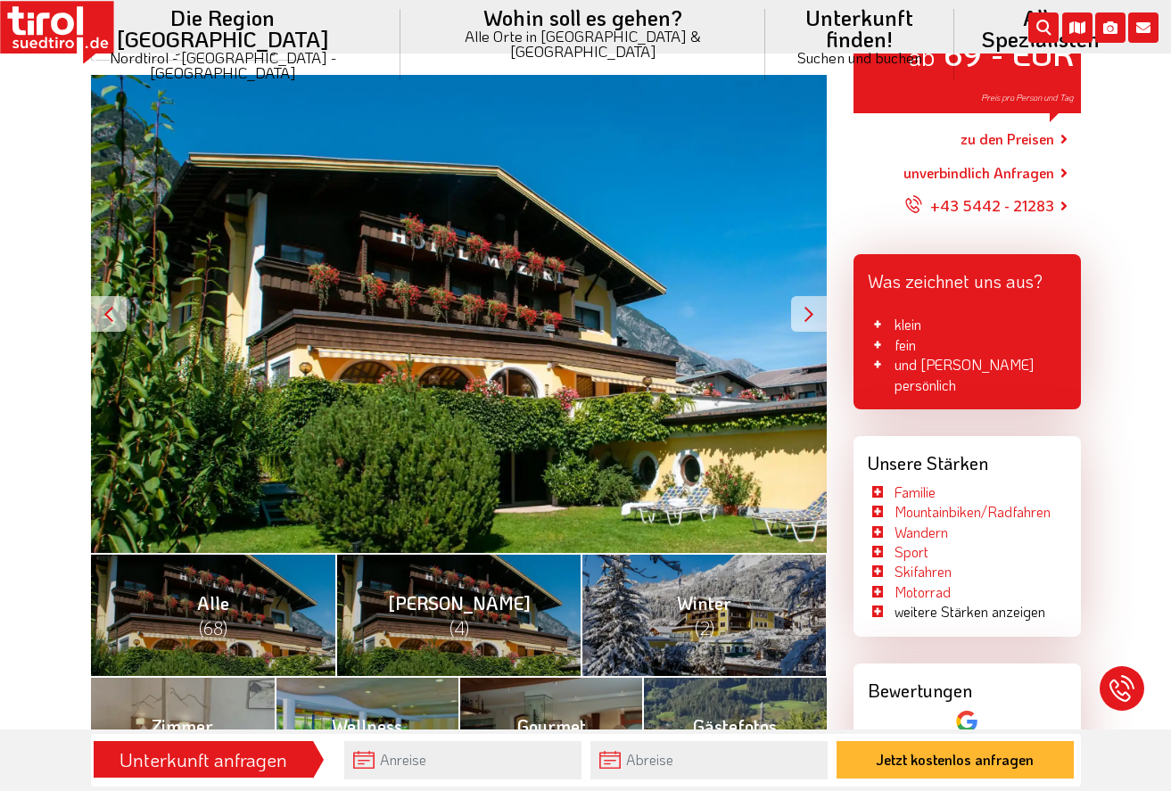
click at [993, 136] on link "zu den Preisen" at bounding box center [1007, 139] width 94 height 45
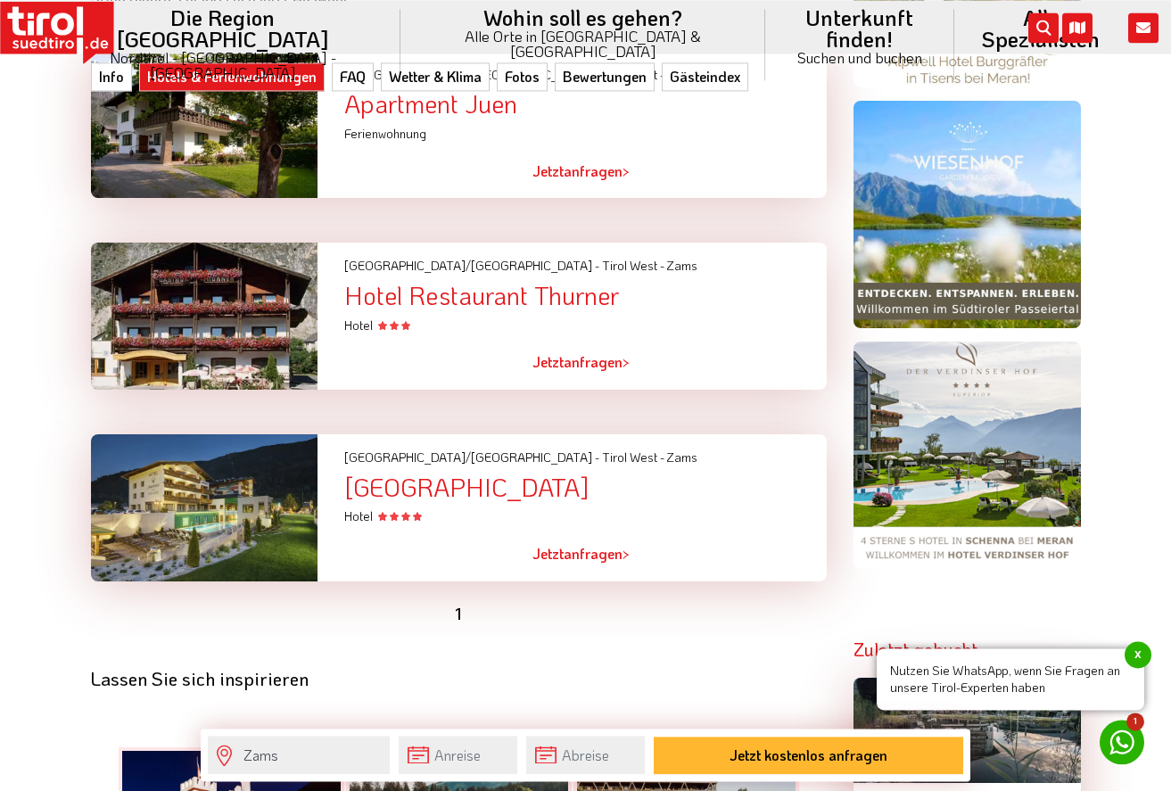
scroll to position [1728, 0]
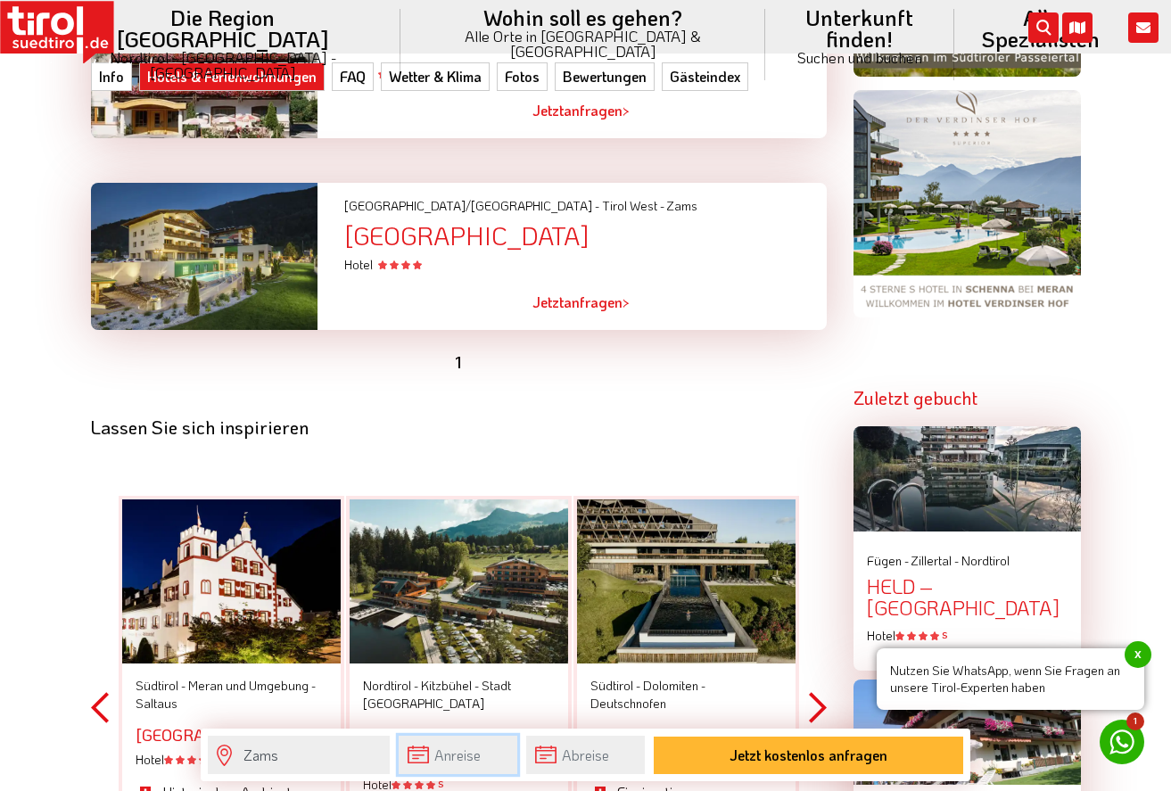
click at [466, 752] on input "text" at bounding box center [458, 755] width 119 height 38
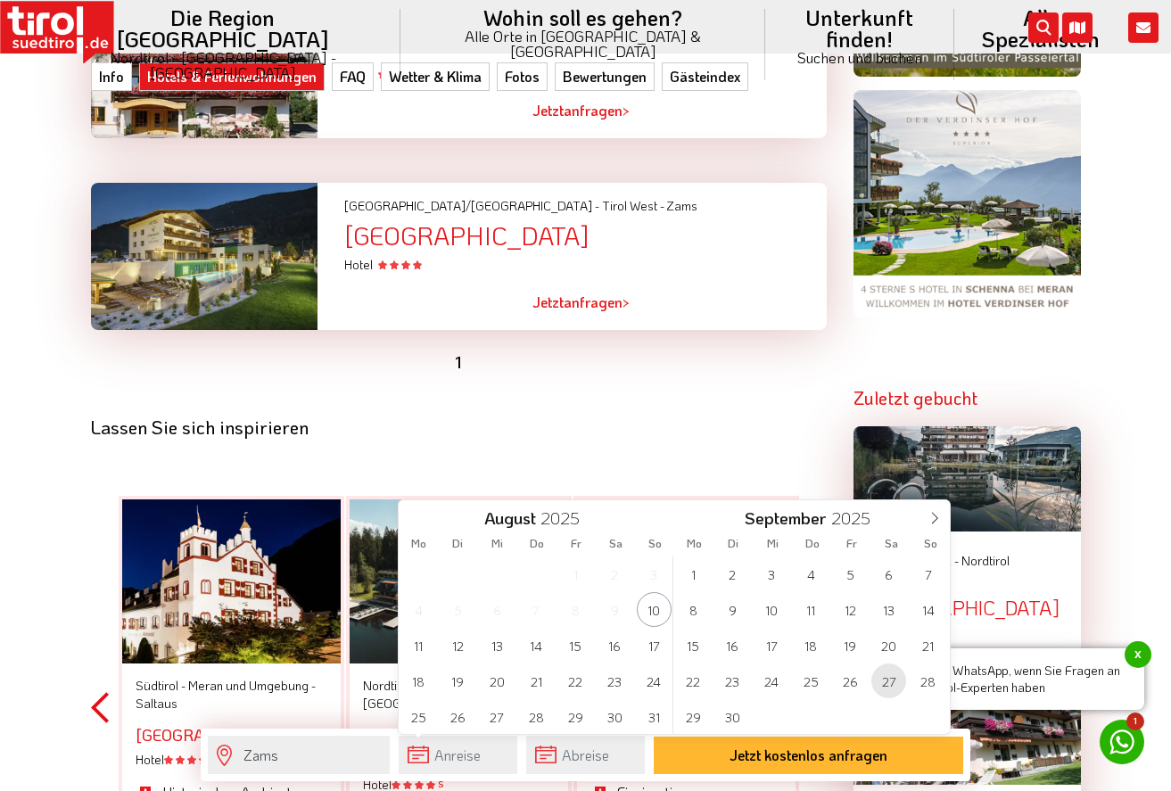
click at [892, 683] on span "27" at bounding box center [888, 680] width 35 height 35
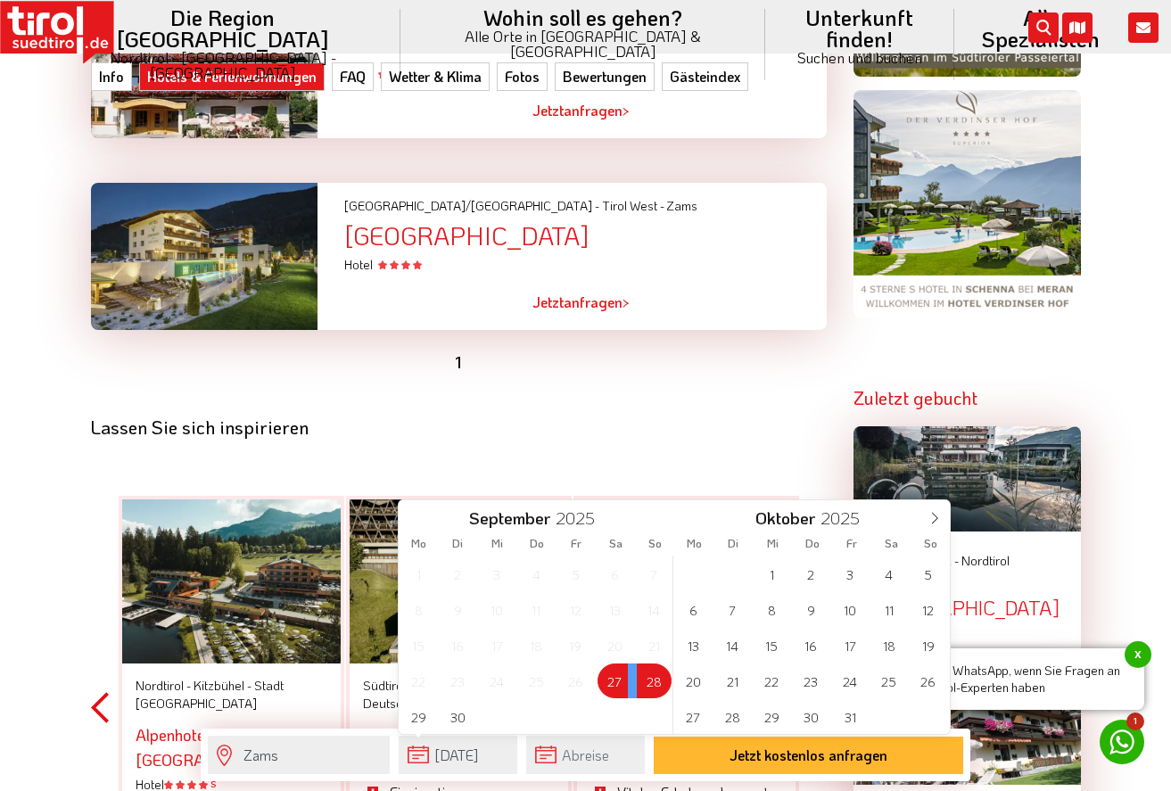
click at [651, 683] on span "28" at bounding box center [654, 680] width 35 height 35
type input "[DATE]"
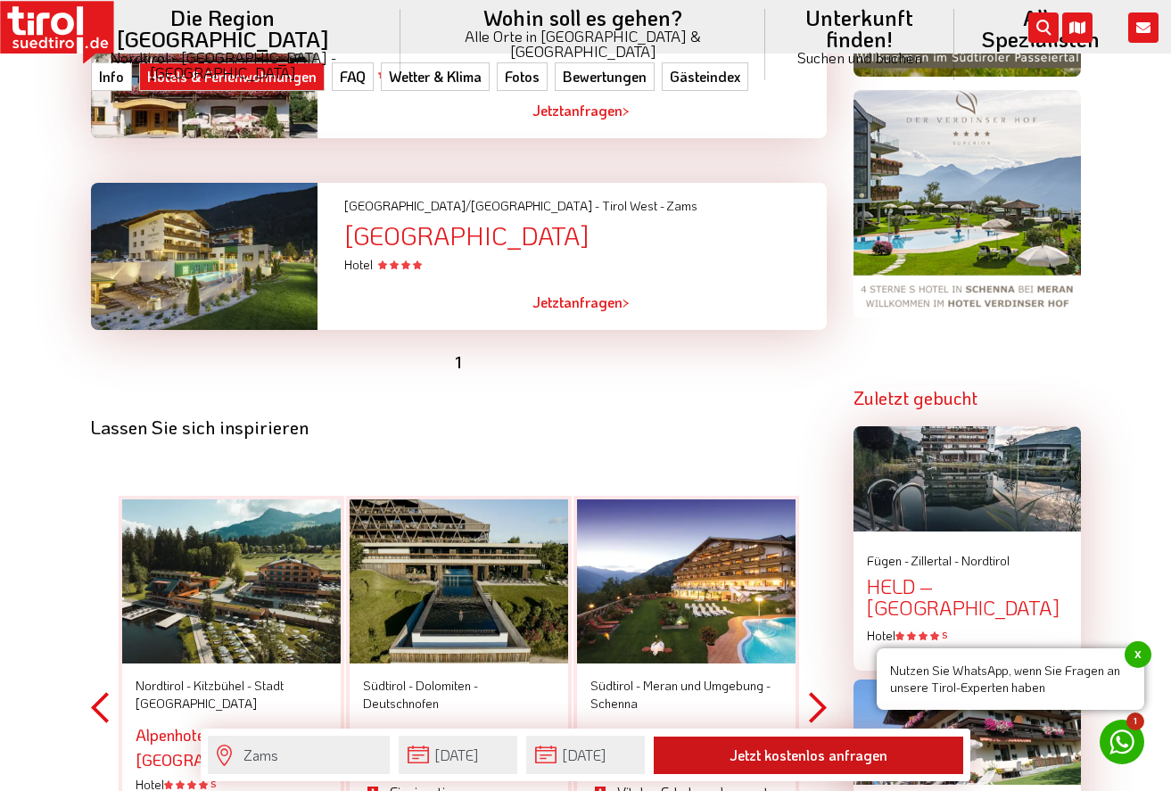
click at [762, 751] on button "Jetzt kostenlos anfragen" at bounding box center [808, 754] width 309 height 37
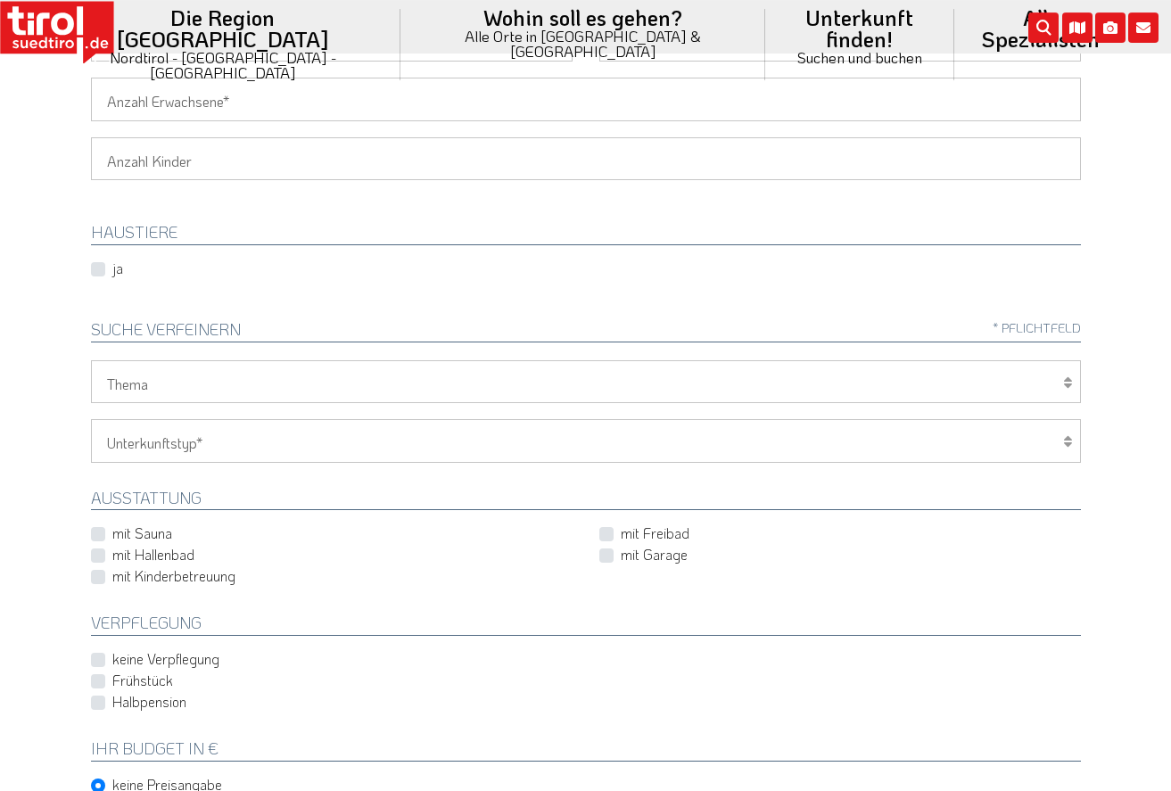
scroll to position [455, 0]
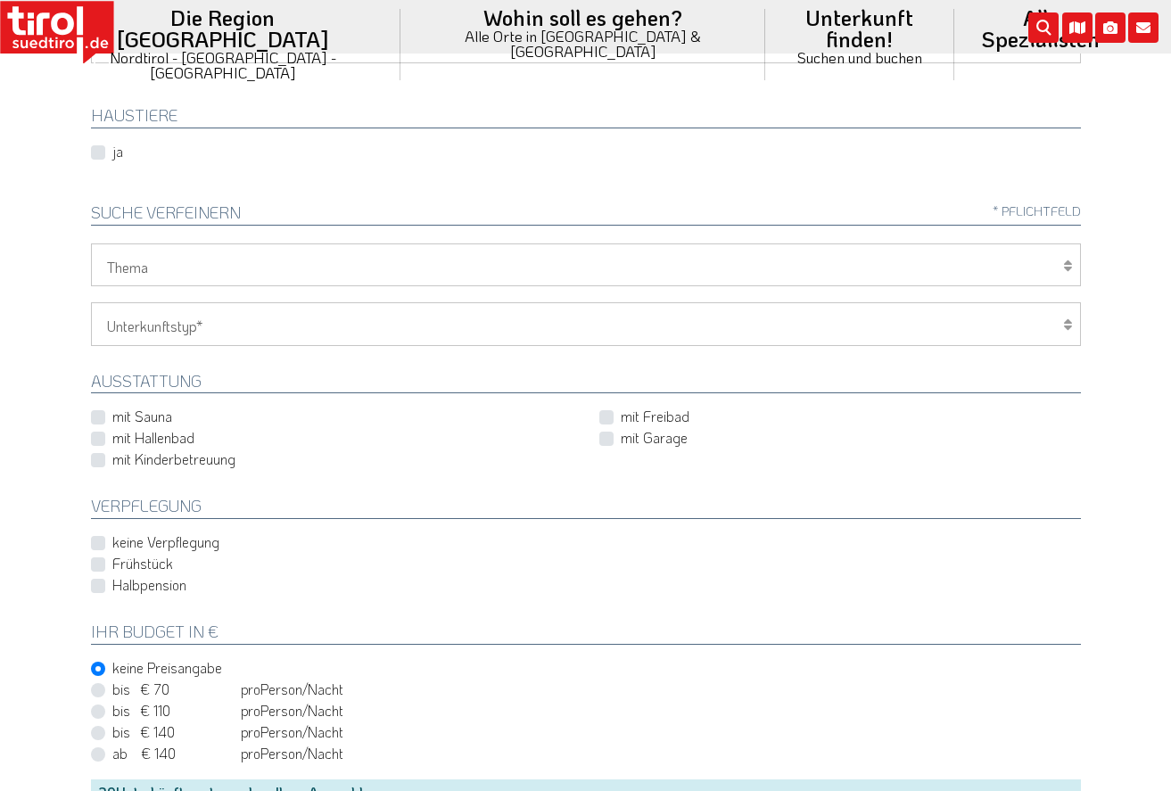
click at [112, 566] on label "Frühstück" at bounding box center [142, 564] width 61 height 20
click at [102, 566] on input "Frühstück" at bounding box center [590, 564] width 990 height 12
checkbox input "true"
click at [112, 689] on label "bis € 70 bis CHF 65 pro Person Einheit /Nacht" at bounding box center [227, 689] width 231 height 20
click at [97, 689] on input "bis € 70 bis CHF 65 pro Person Einheit /Nacht" at bounding box center [590, 690] width 990 height 12
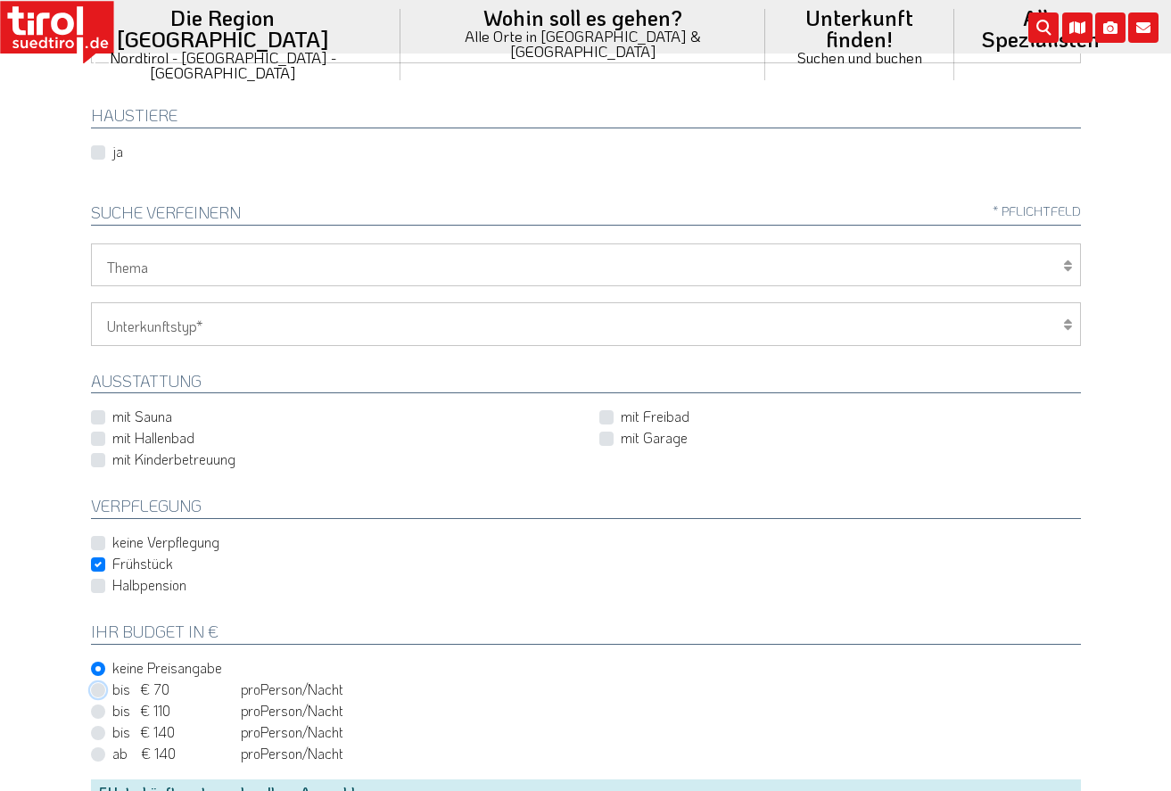
radio input "true"
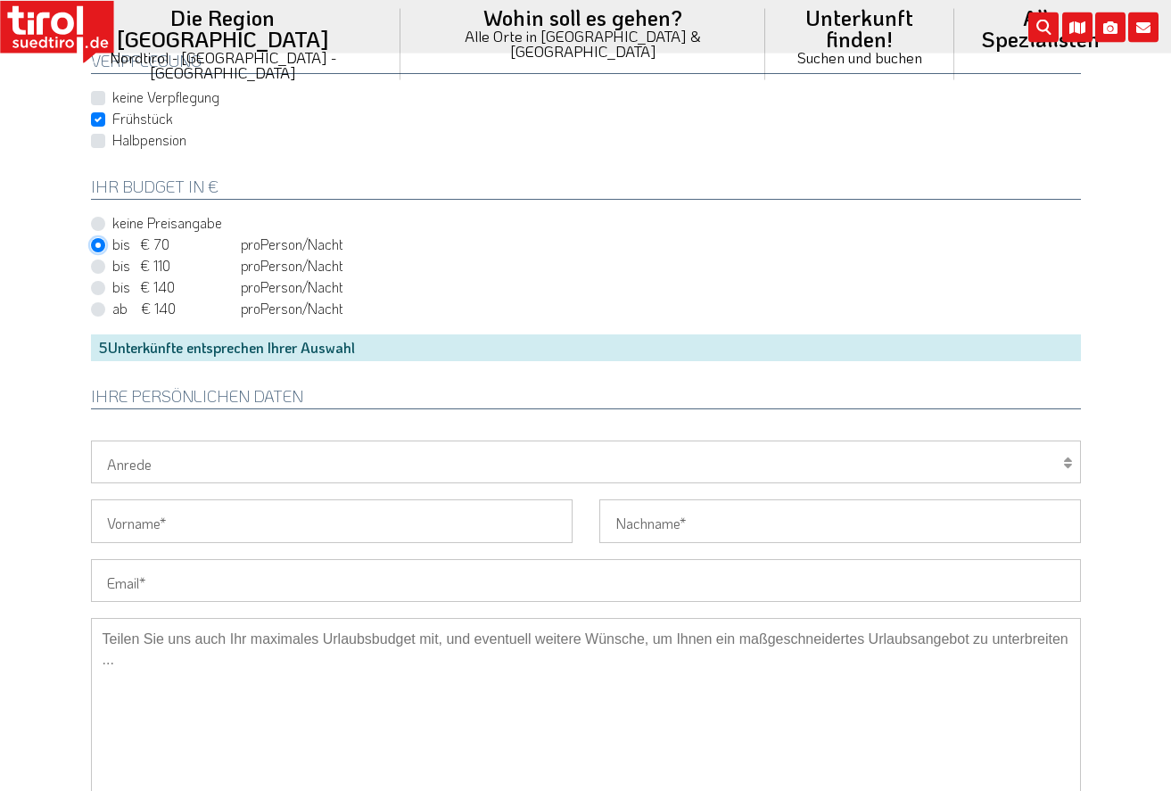
scroll to position [909, 0]
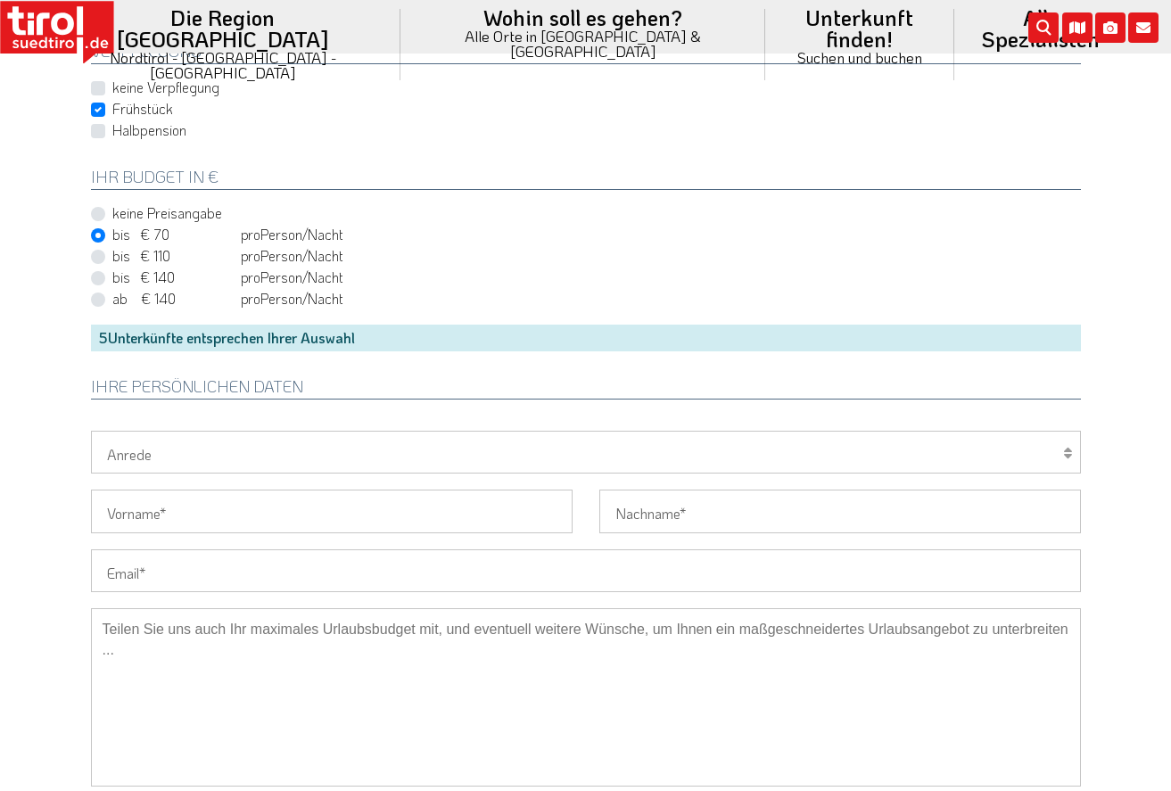
click at [455, 332] on div "5 Unterkünfte entsprechen Ihrer Auswahl" at bounding box center [586, 338] width 990 height 27
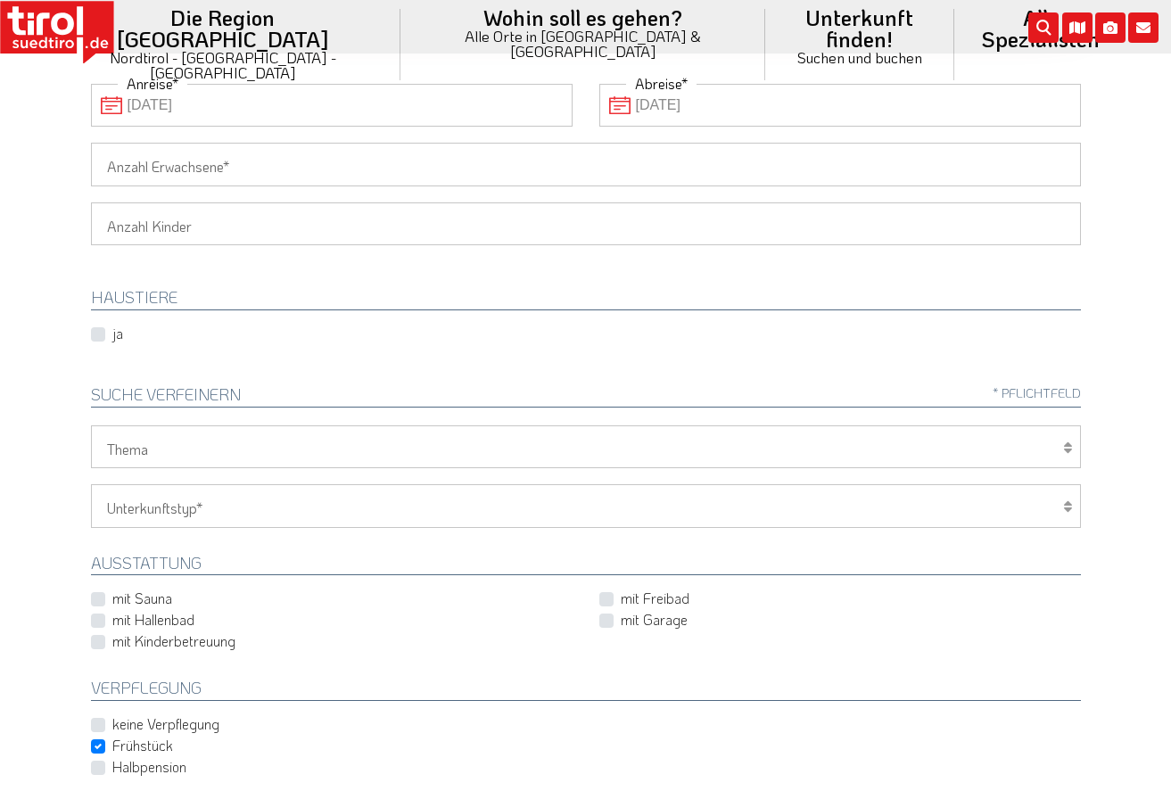
scroll to position [0, 0]
